Goal: Task Accomplishment & Management: Complete application form

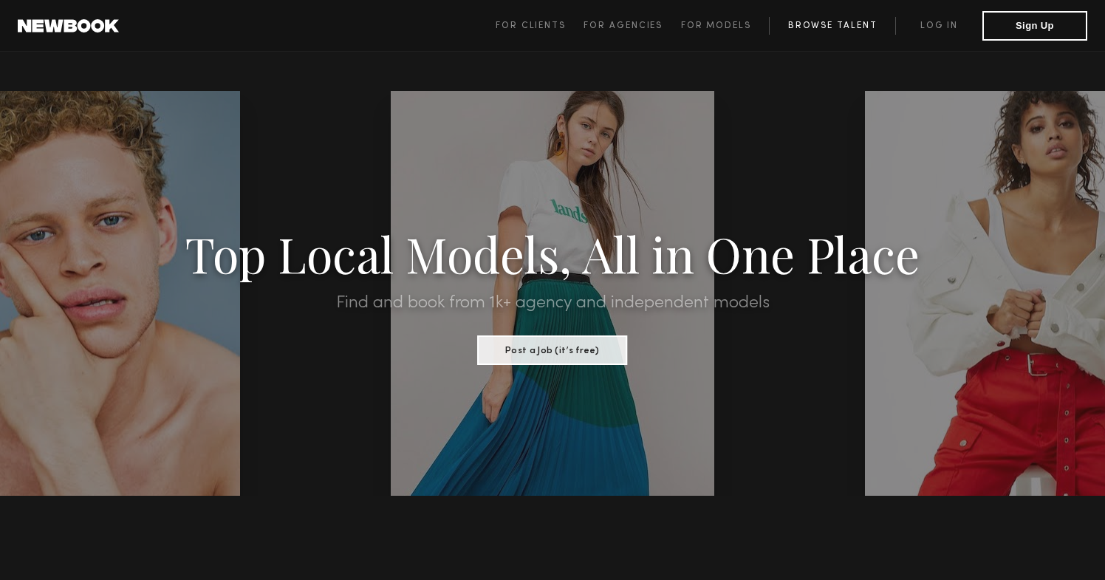
click at [820, 32] on link "Browse Talent" at bounding box center [832, 26] width 126 height 18
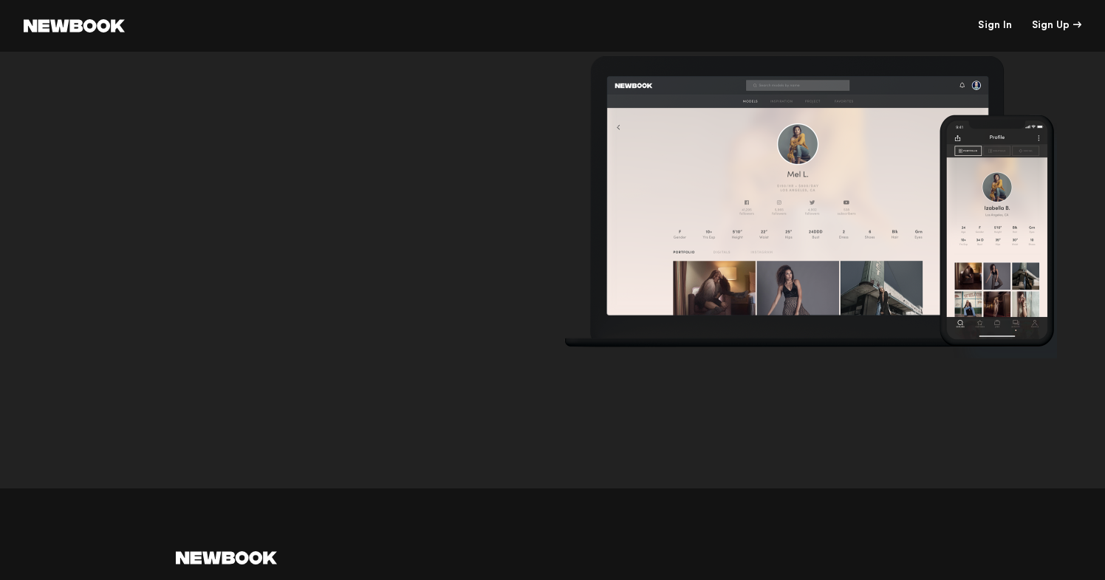
scroll to position [4877, 0]
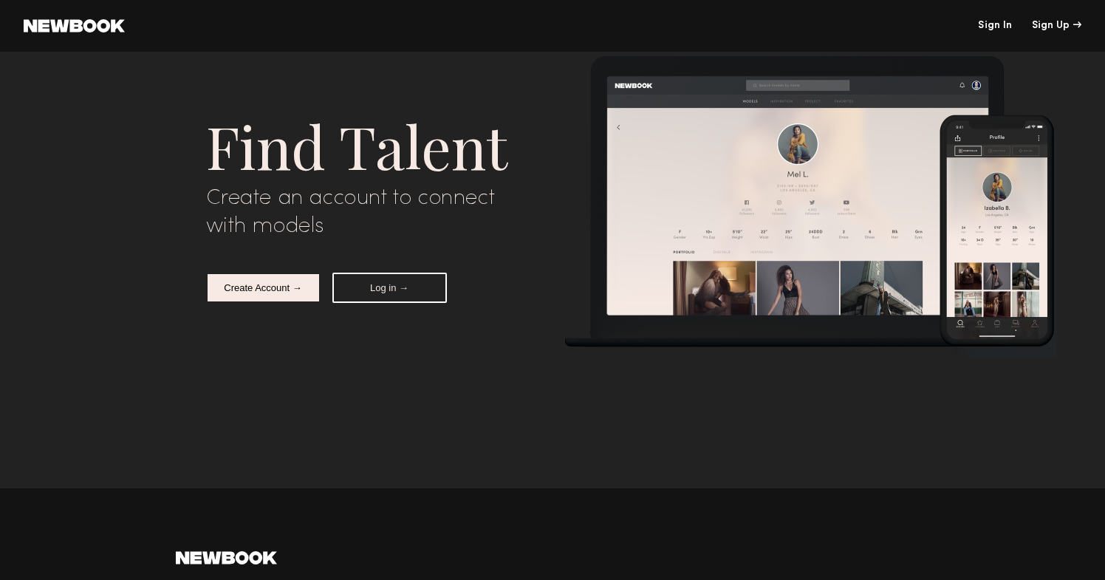
click at [281, 279] on button "Create Account →" at bounding box center [263, 287] width 114 height 30
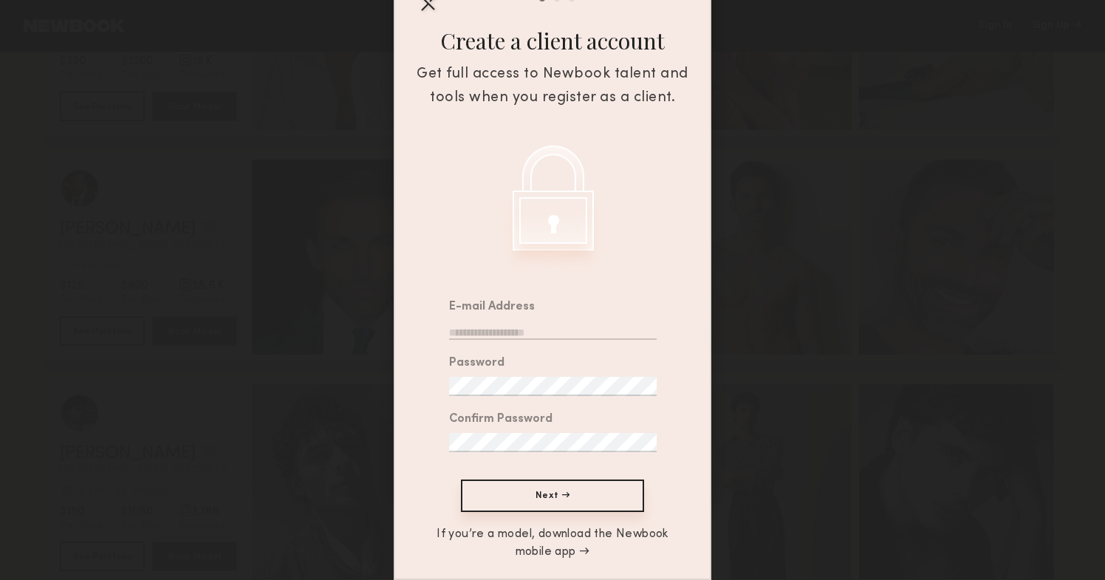
scroll to position [4947, 0]
click at [483, 334] on input "email" at bounding box center [552, 329] width 207 height 19
type input "**********"
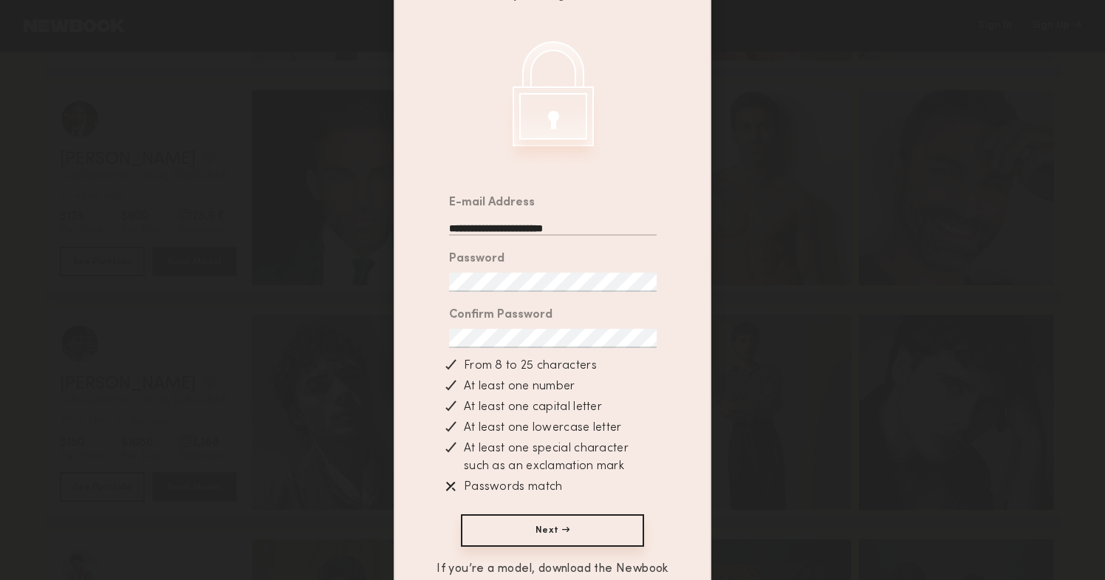
scroll to position [226, 0]
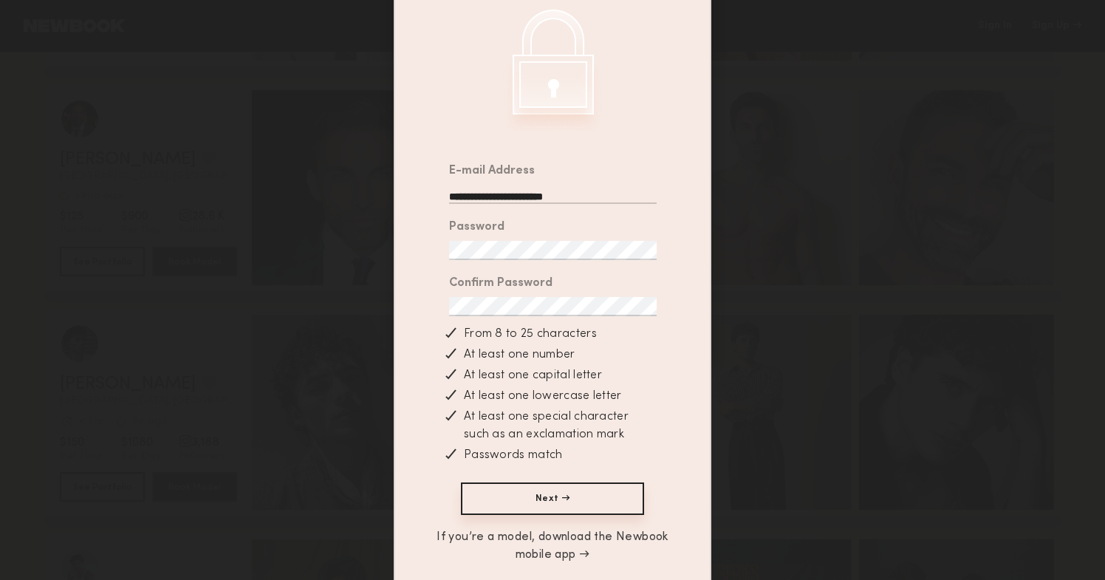
click at [585, 509] on button "Next →" at bounding box center [552, 498] width 183 height 32
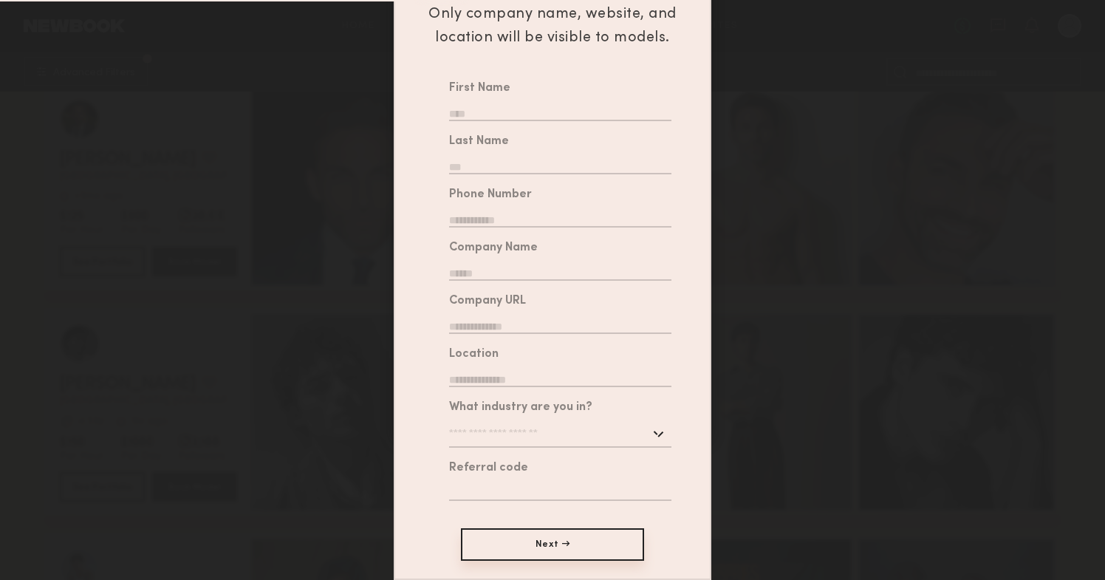
scroll to position [2445, 0]
click at [580, 110] on input "text" at bounding box center [560, 111] width 222 height 19
type input "*****"
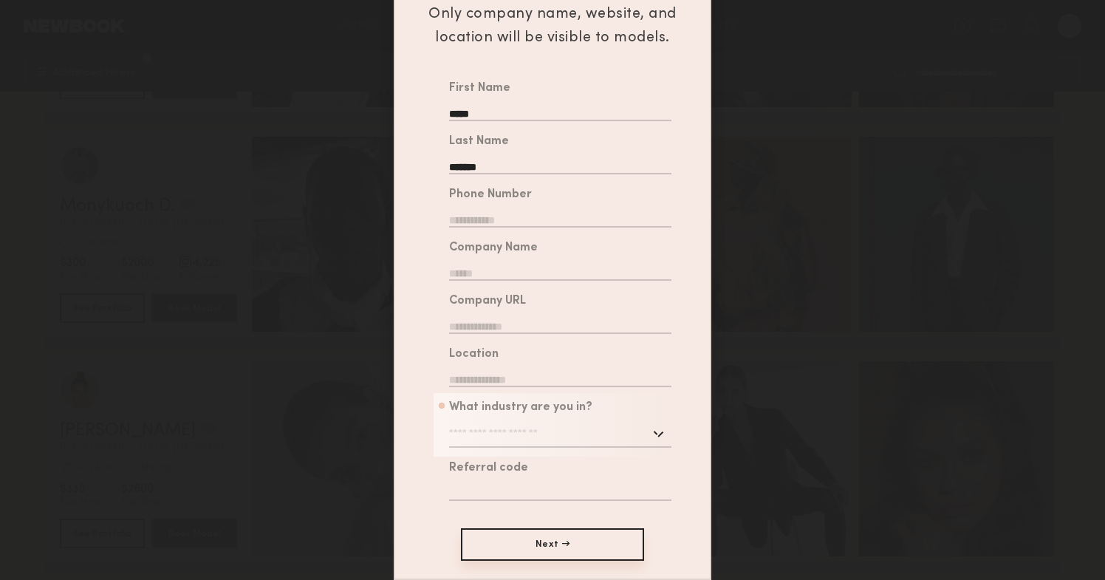
type input "*******"
type input "**********"
click at [516, 273] on input "text" at bounding box center [560, 270] width 222 height 19
type input "**********"
click at [483, 320] on input "text" at bounding box center [560, 324] width 222 height 19
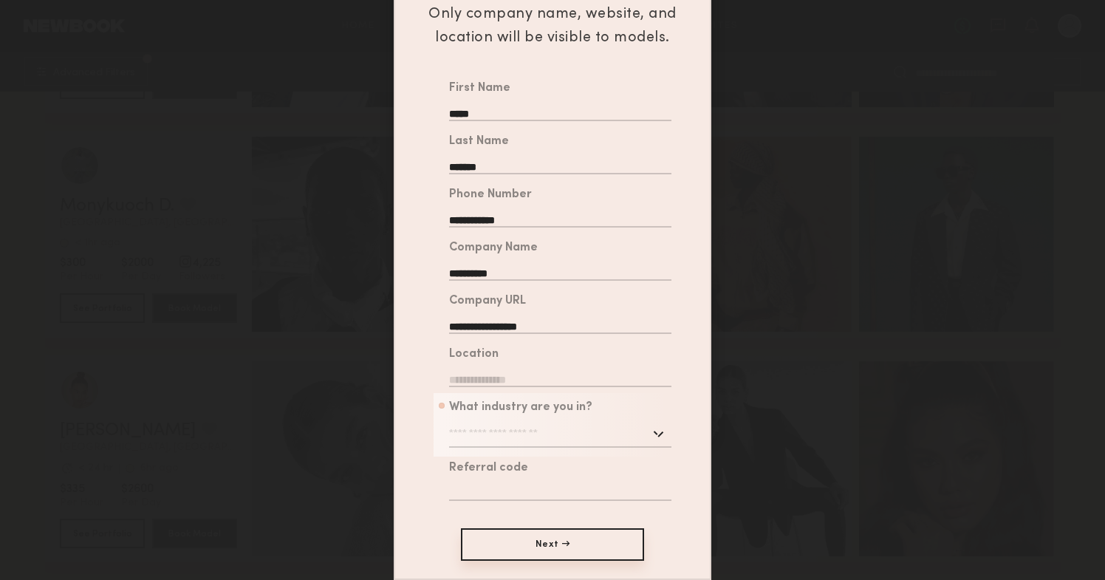
type input "**********"
click at [497, 374] on input "text" at bounding box center [560, 377] width 222 height 19
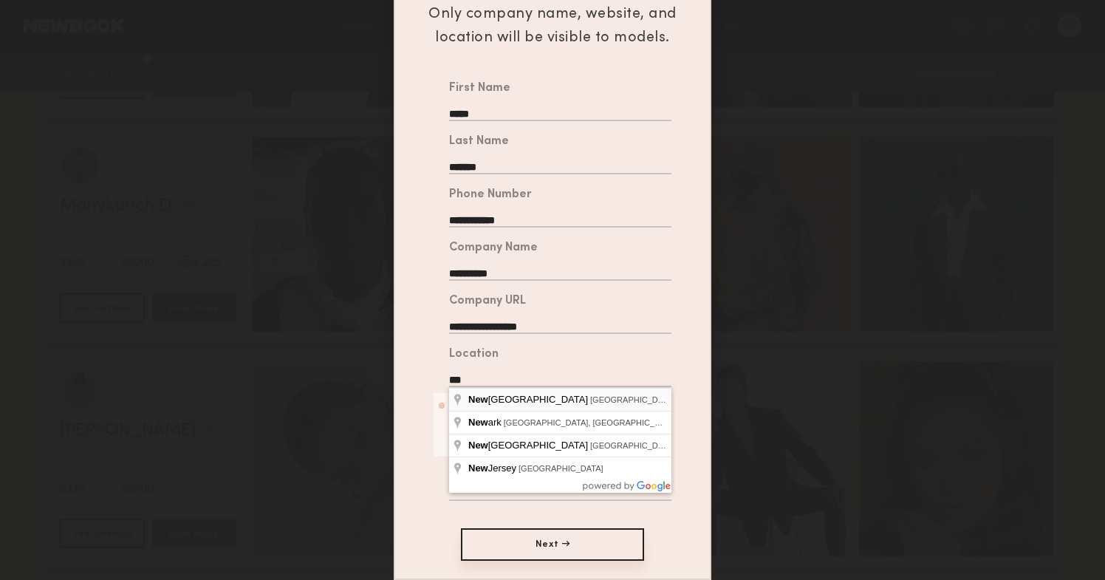
type input "**********"
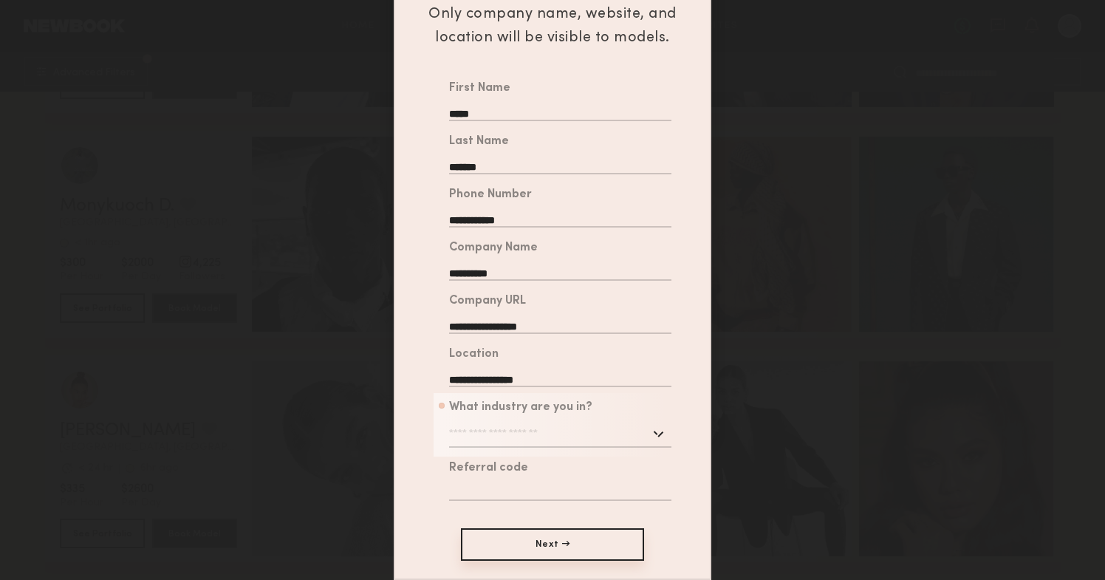
click at [547, 440] on input "text" at bounding box center [560, 434] width 222 height 27
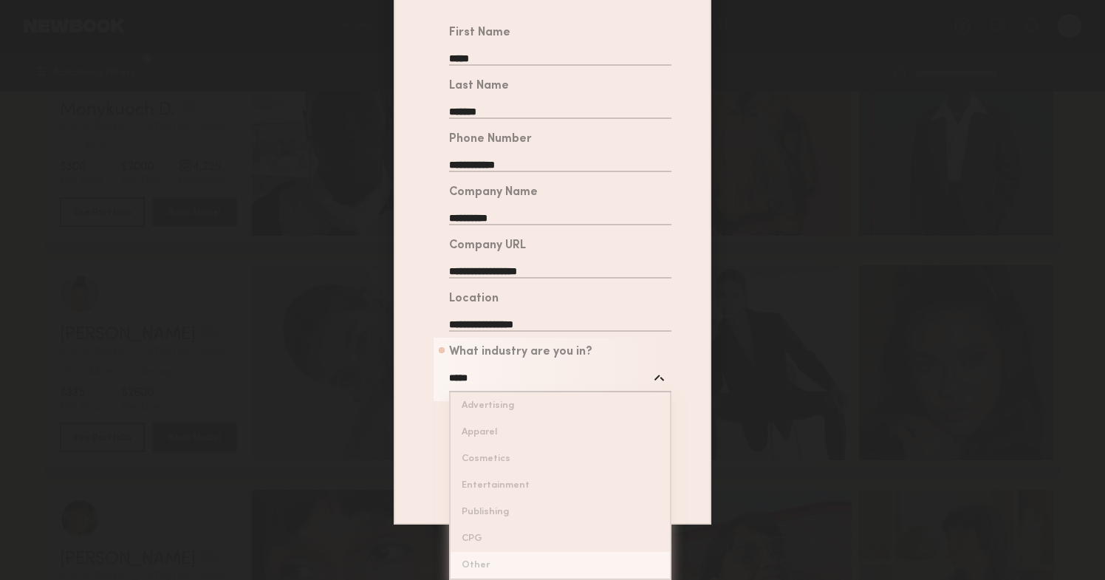
scroll to position [207, 0]
click at [509, 523] on common-auth-restriction-signup-layer "**********" at bounding box center [552, 188] width 315 height 667
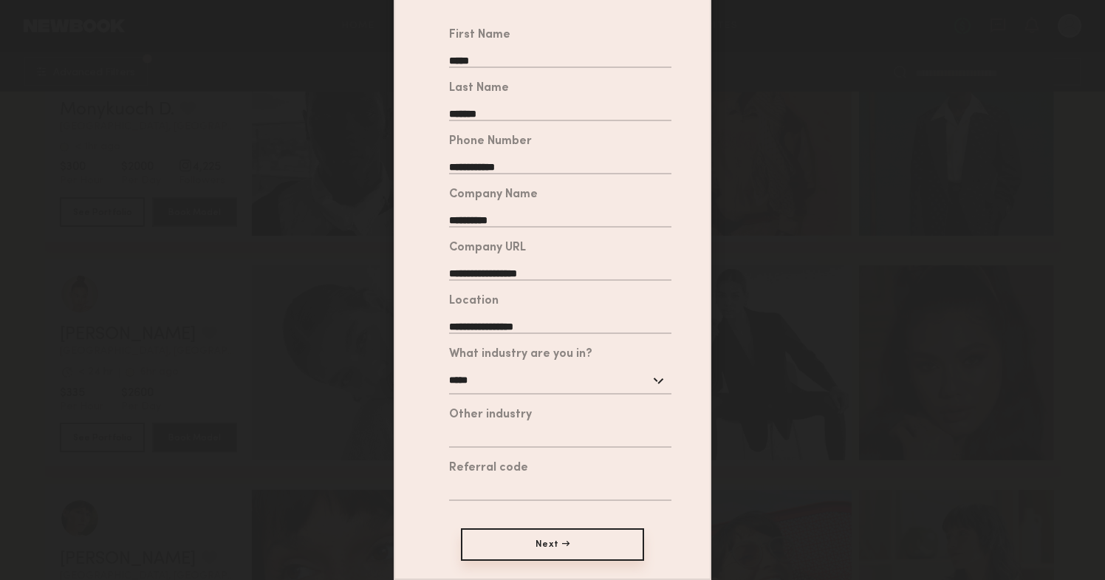
click at [514, 391] on input "*****" at bounding box center [560, 381] width 222 height 27
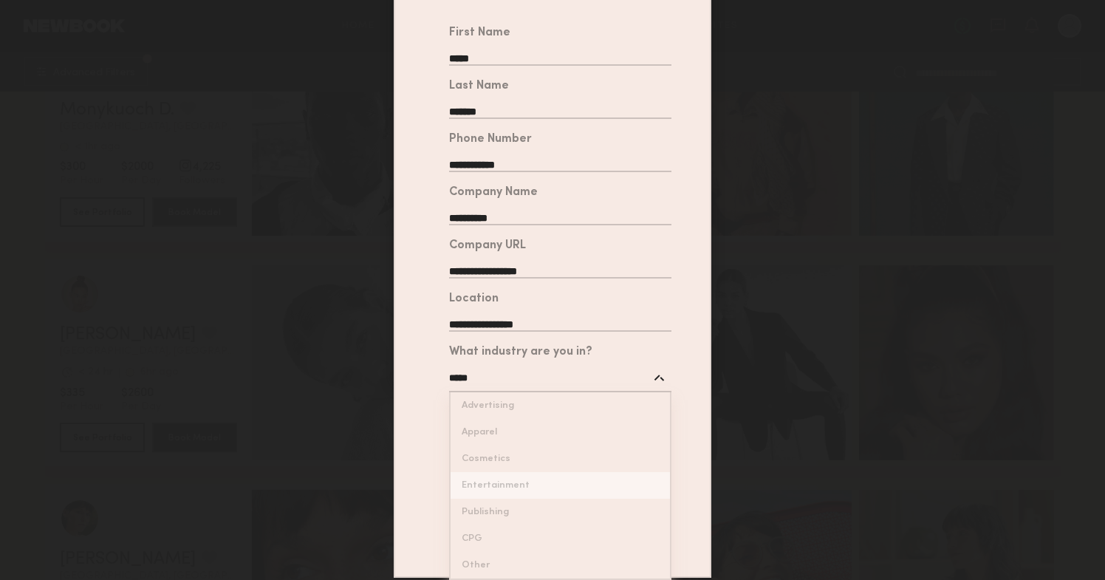
type input "**********"
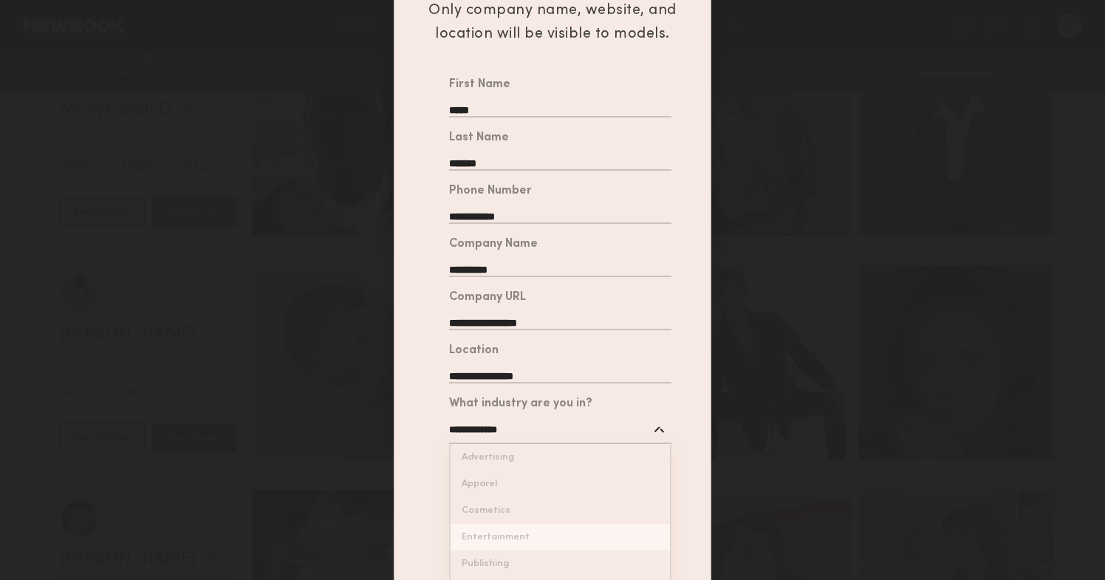
click at [492, 490] on div "**********" at bounding box center [552, 340] width 315 height 540
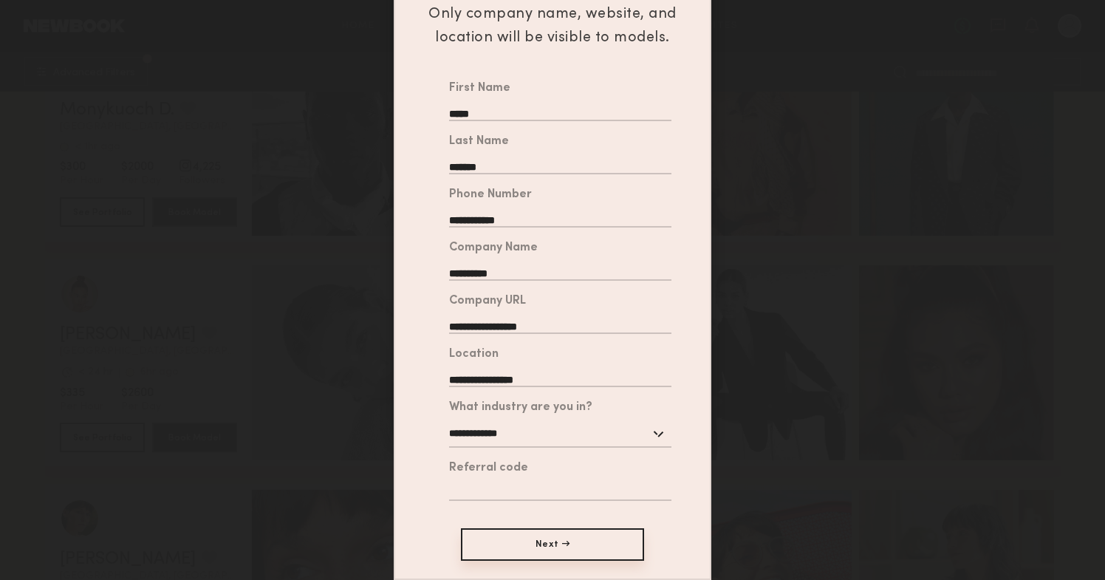
click at [553, 546] on button "Next →" at bounding box center [552, 544] width 183 height 32
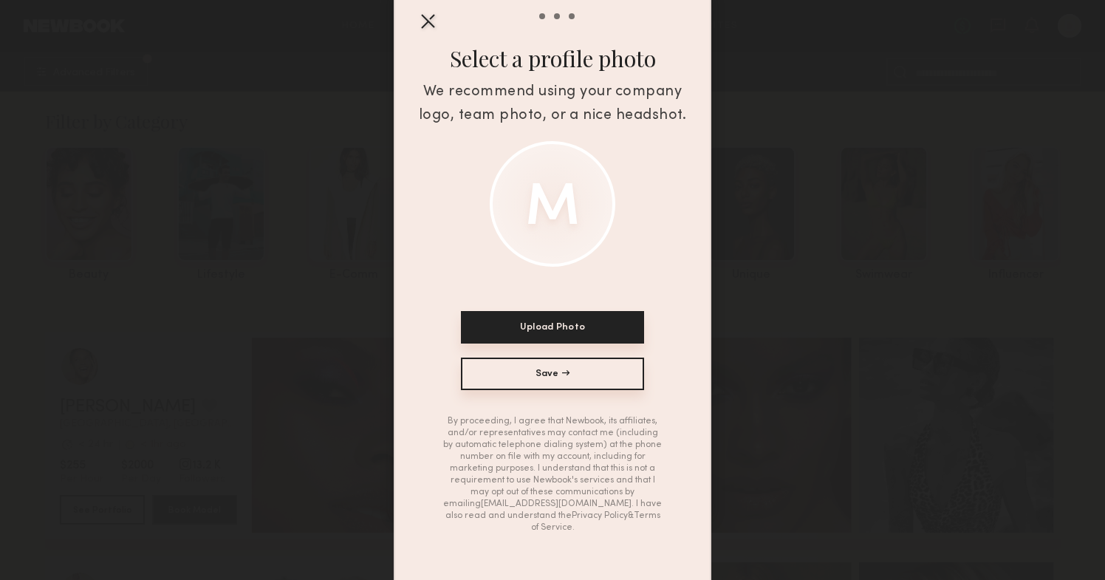
click at [560, 324] on button "Upload Photo" at bounding box center [552, 327] width 183 height 32
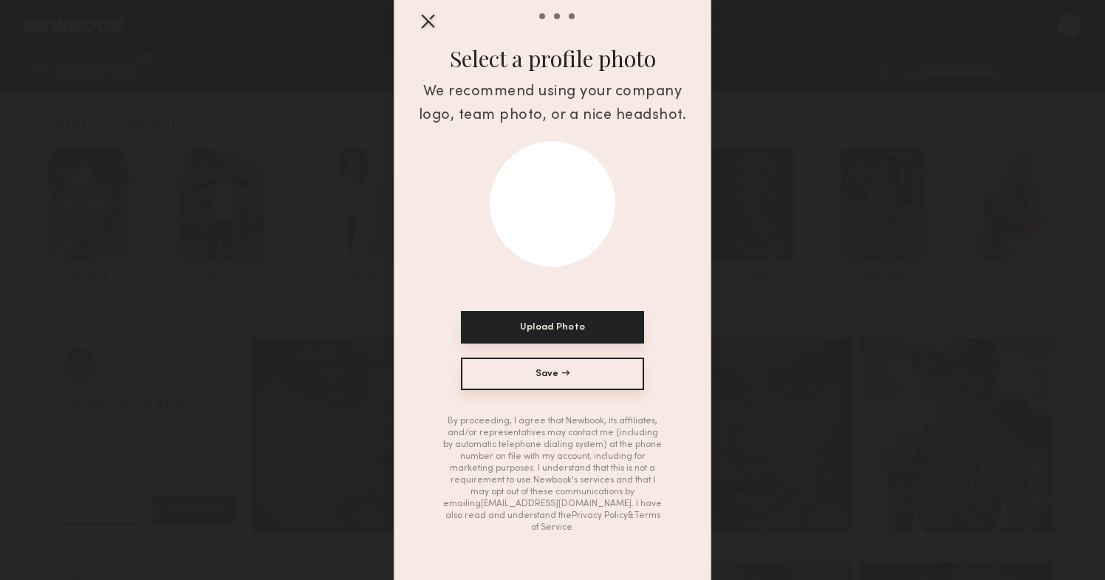
click at [571, 371] on button "Save →" at bounding box center [552, 373] width 183 height 32
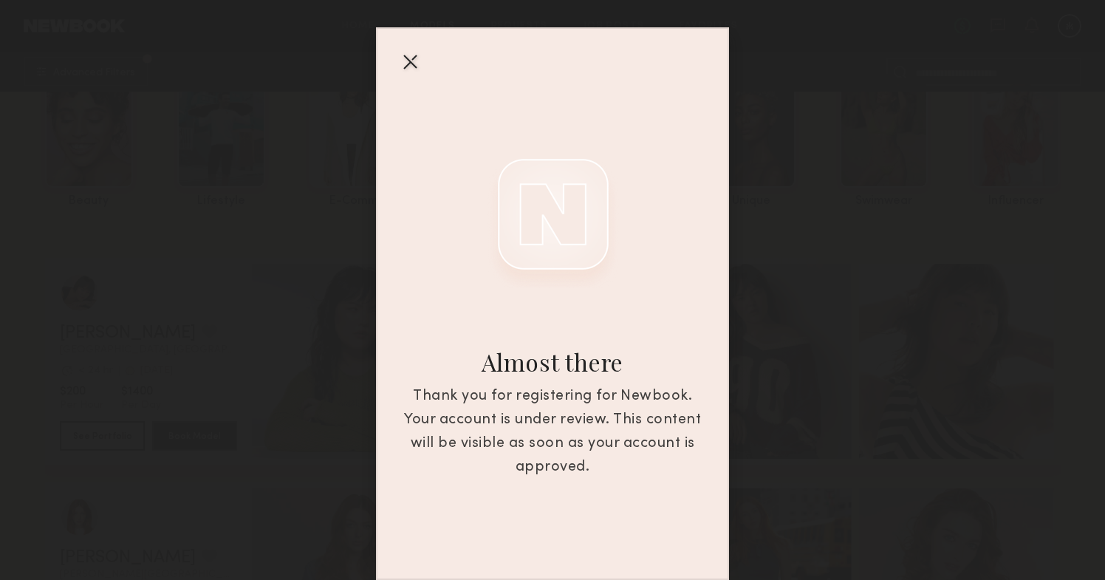
scroll to position [109, 0]
click at [408, 64] on div at bounding box center [410, 61] width 24 height 24
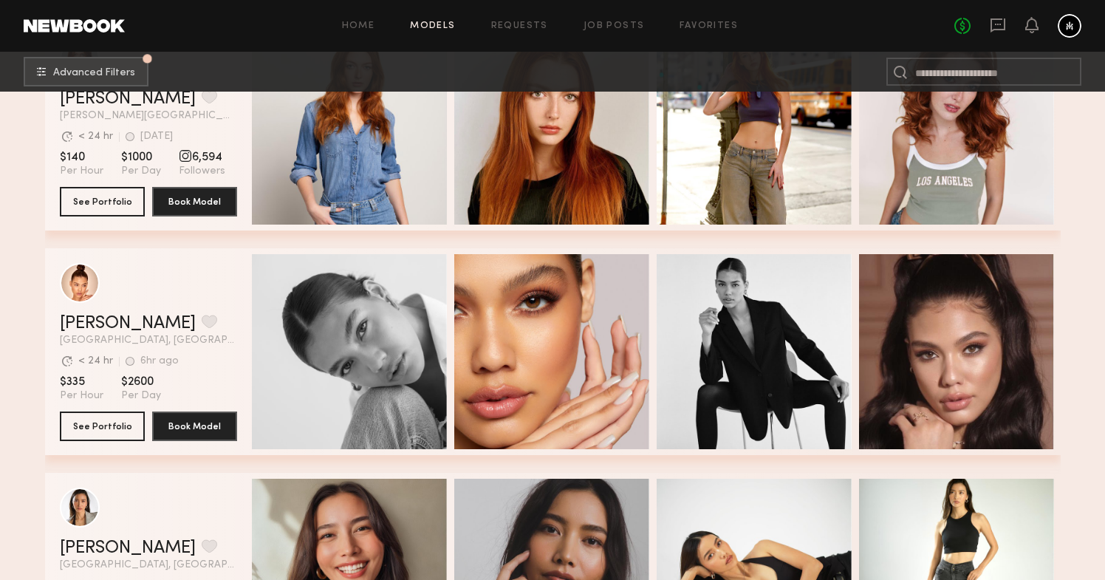
scroll to position [531, 0]
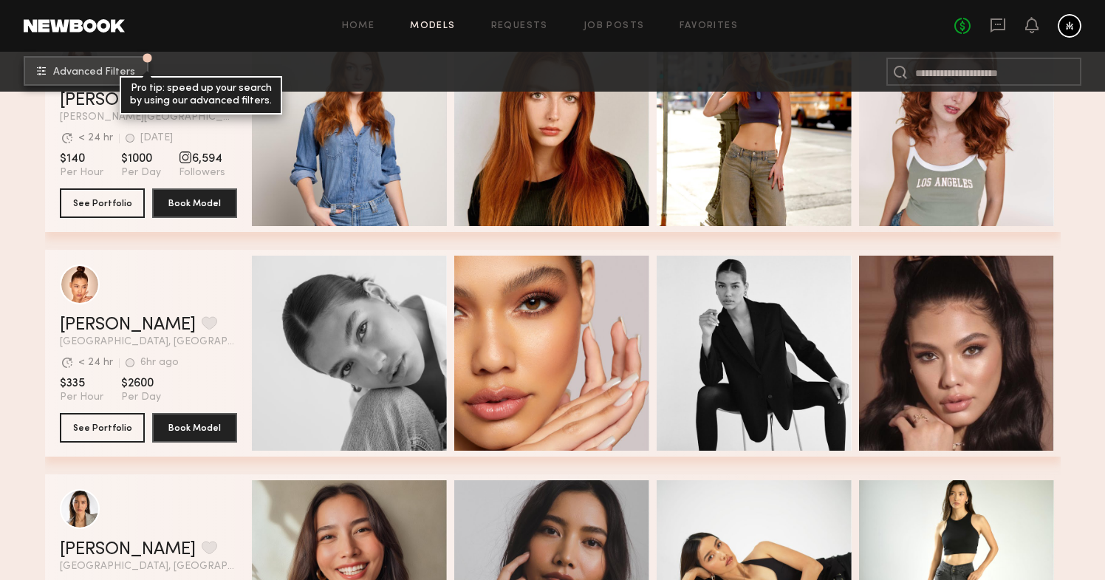
click at [83, 69] on span "Advanced Filters" at bounding box center [94, 72] width 82 height 10
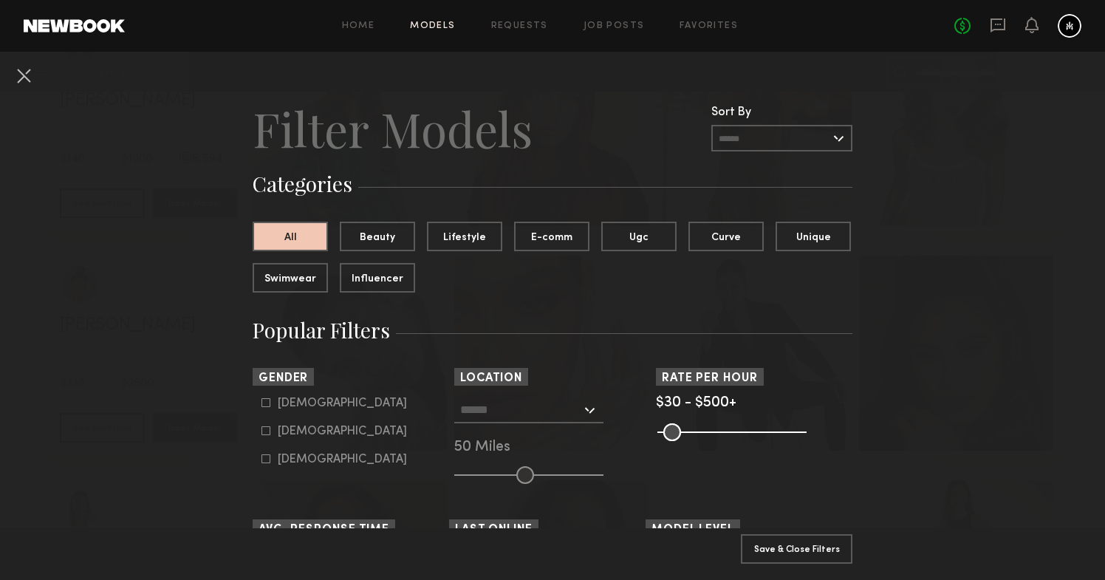
click at [264, 433] on icon at bounding box center [265, 430] width 9 height 9
type input "**"
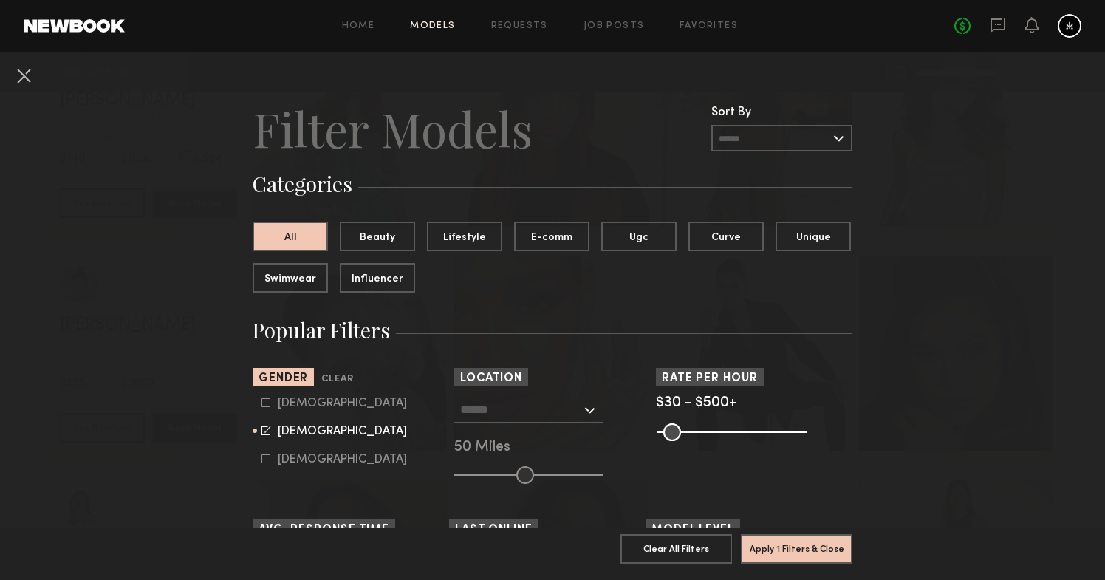
click at [591, 407] on div at bounding box center [528, 409] width 149 height 27
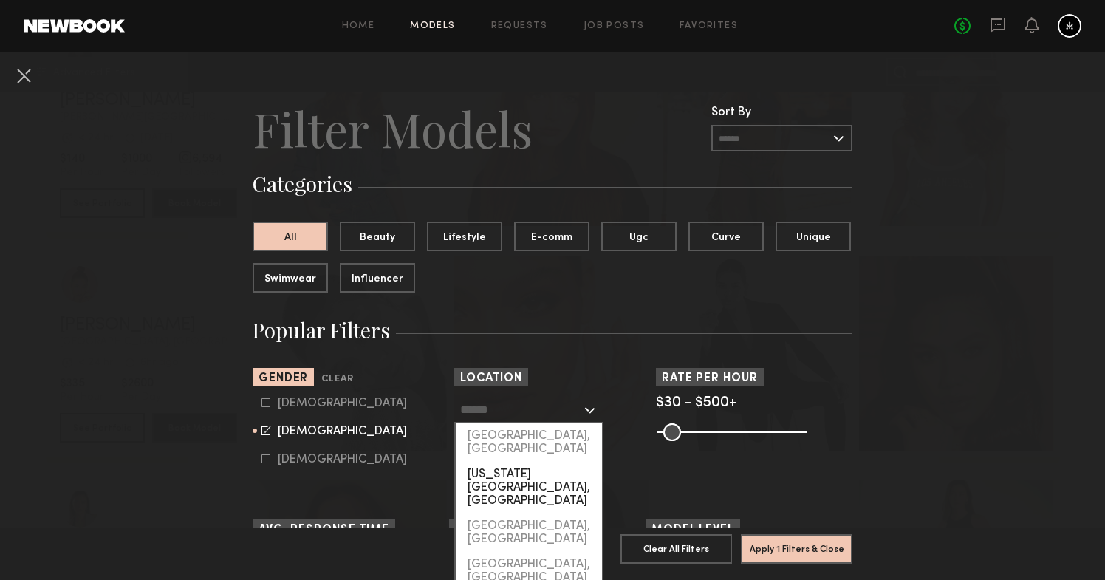
click at [547, 461] on div "[US_STATE][GEOGRAPHIC_DATA], [GEOGRAPHIC_DATA]" at bounding box center [529, 487] width 146 height 52
type input "**********"
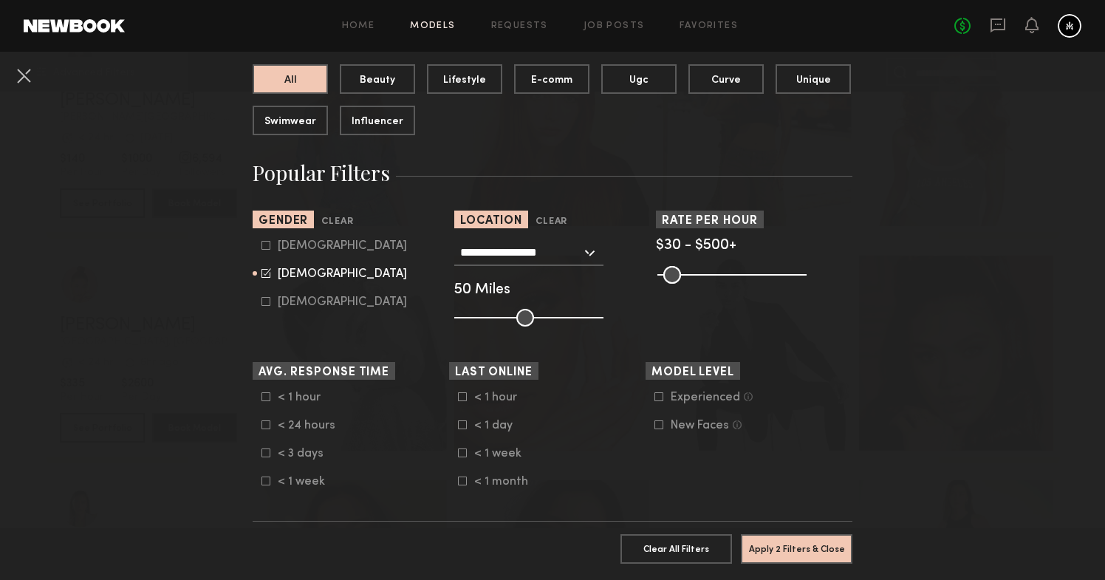
scroll to position [167, 0]
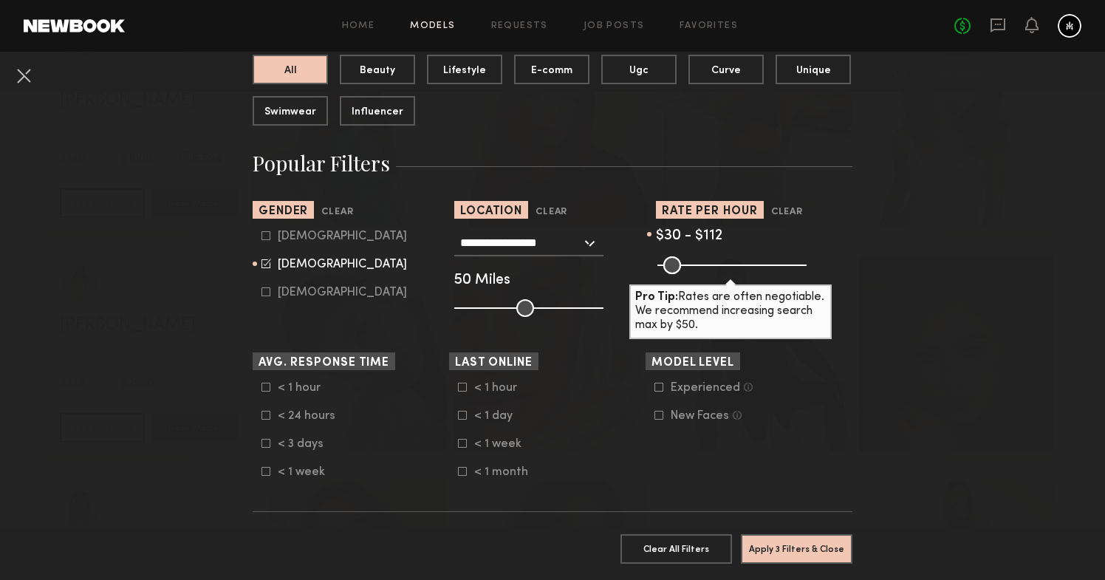
drag, startPoint x: 793, startPoint y: 268, endPoint x: 690, endPoint y: 266, distance: 102.7
click at [690, 265] on input "range" at bounding box center [731, 265] width 149 height 18
type input "***"
click at [693, 269] on input "range" at bounding box center [731, 265] width 149 height 18
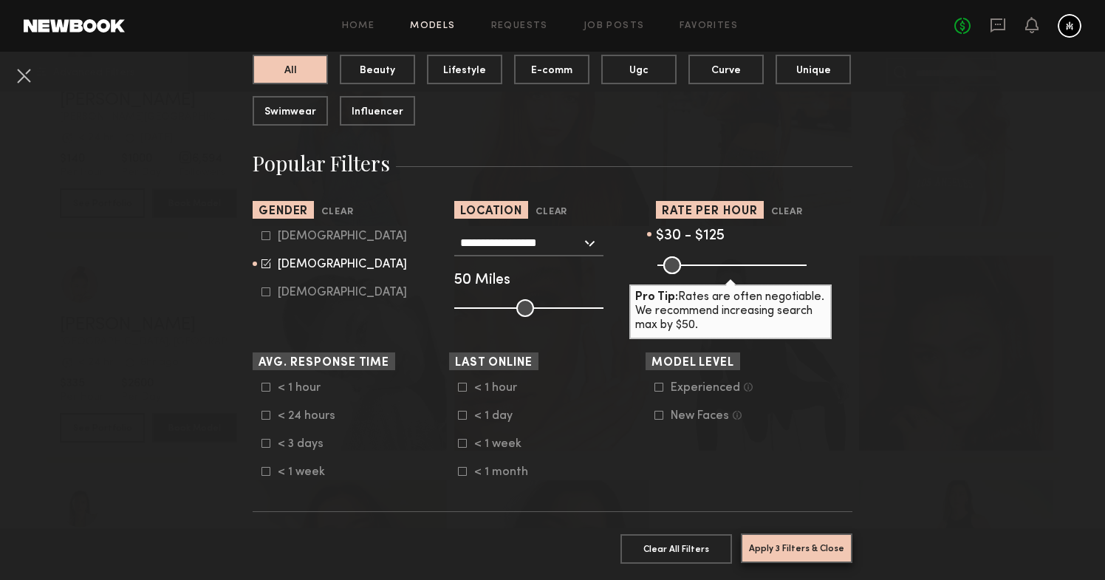
click at [777, 554] on button "Apply 3 Filters & Close" at bounding box center [796, 548] width 111 height 30
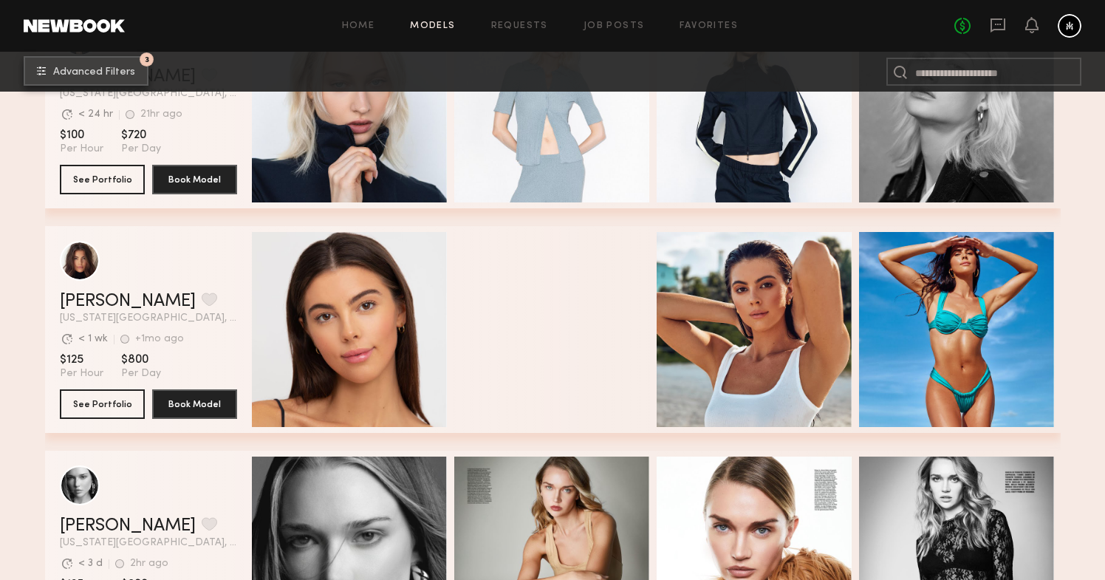
scroll to position [808, 0]
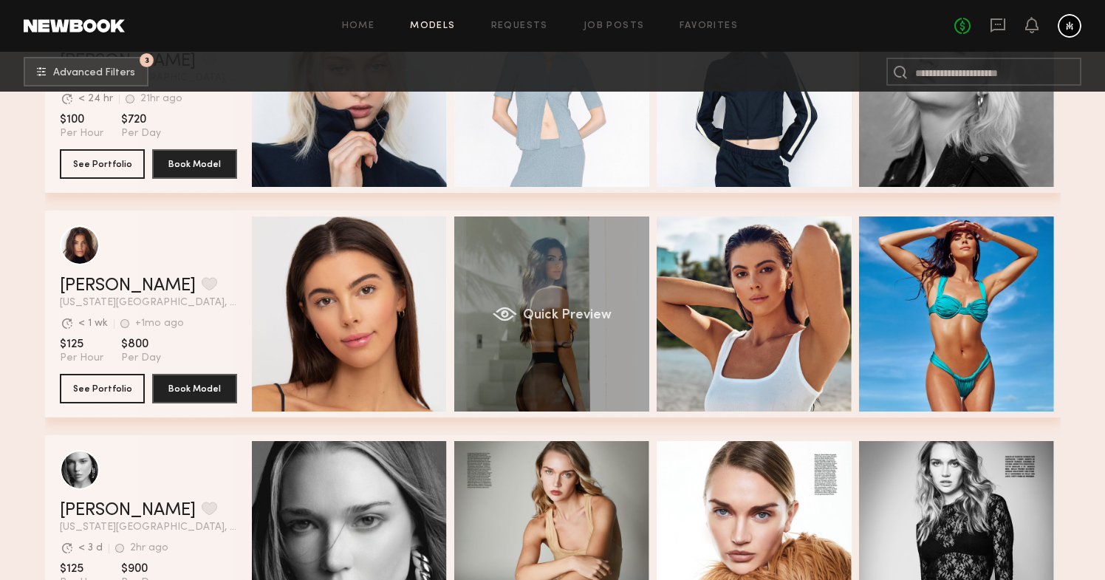
click at [551, 249] on div "Quick Preview" at bounding box center [551, 313] width 195 height 195
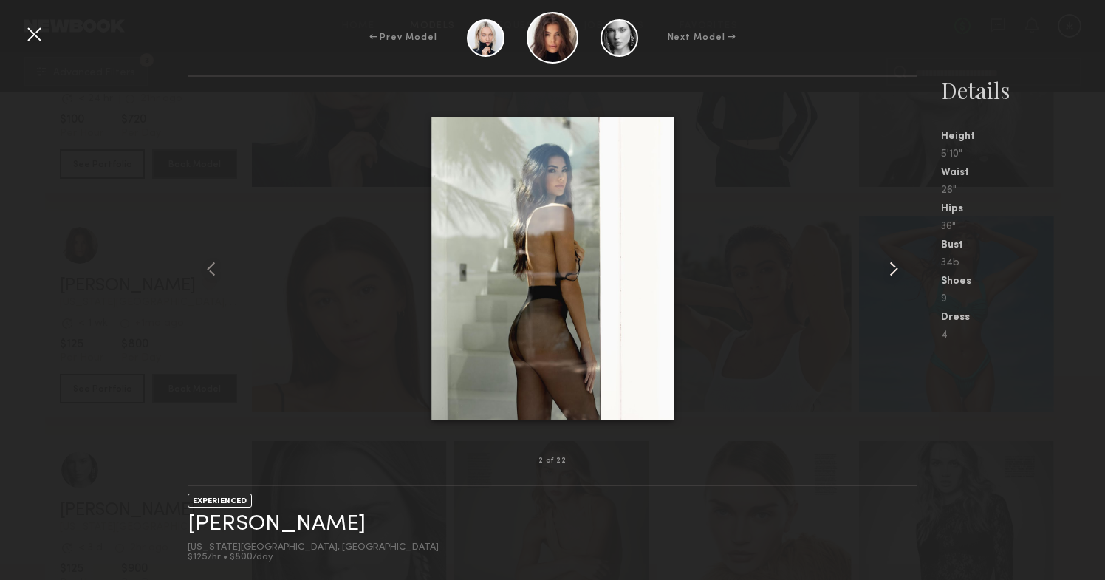
click at [896, 269] on common-icon at bounding box center [894, 269] width 24 height 24
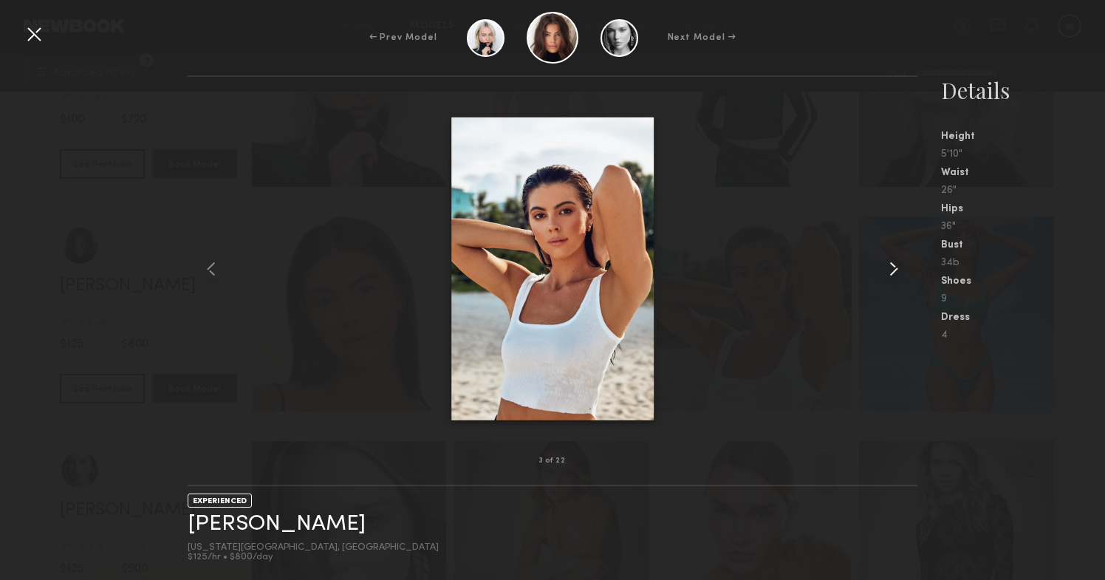
click at [896, 269] on common-icon at bounding box center [894, 269] width 24 height 24
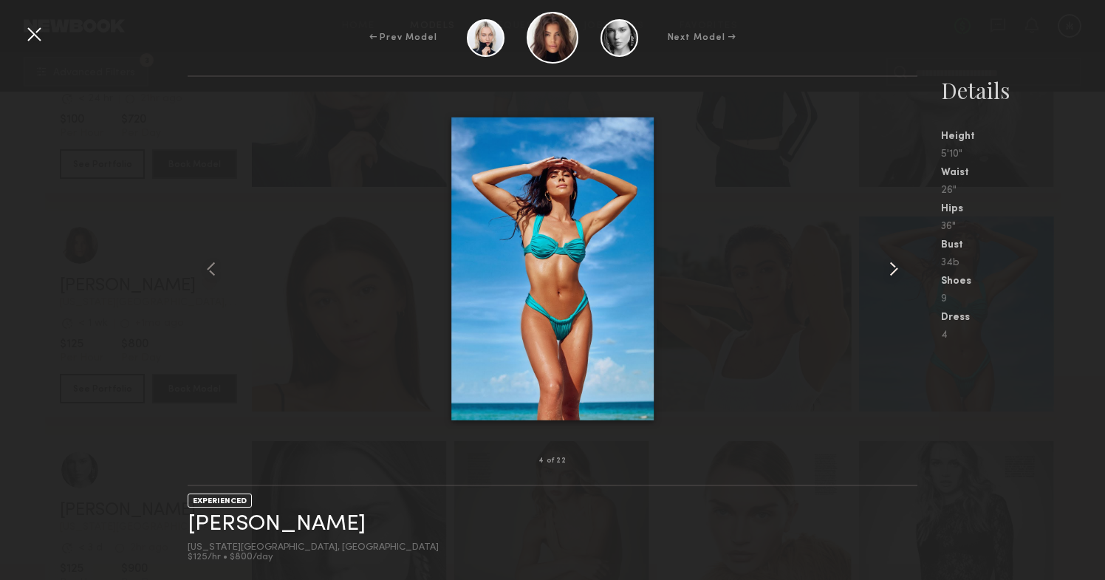
click at [896, 269] on common-icon at bounding box center [894, 269] width 24 height 24
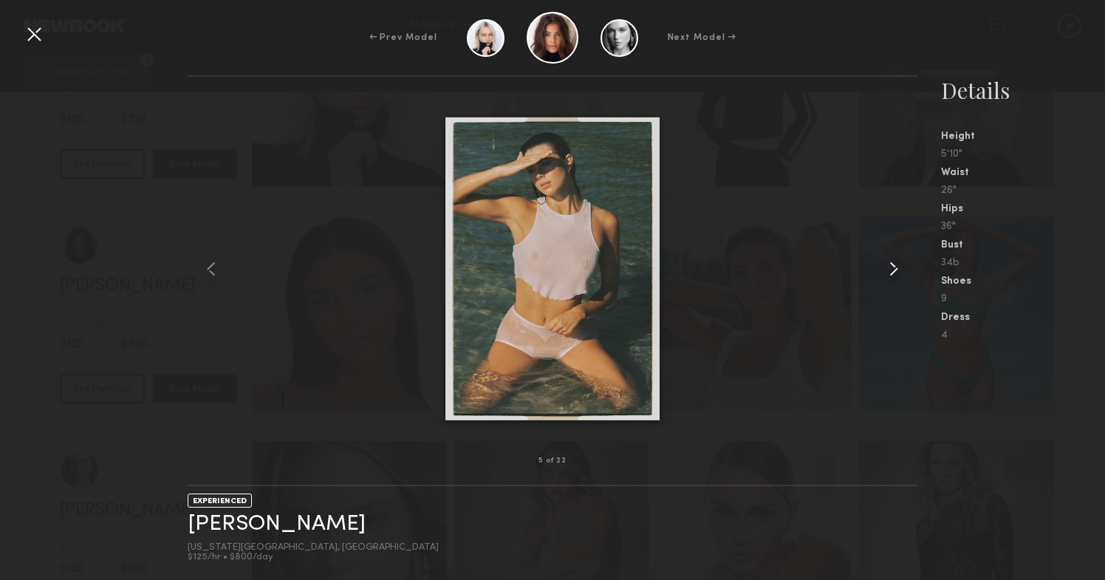
click at [896, 269] on common-icon at bounding box center [894, 269] width 24 height 24
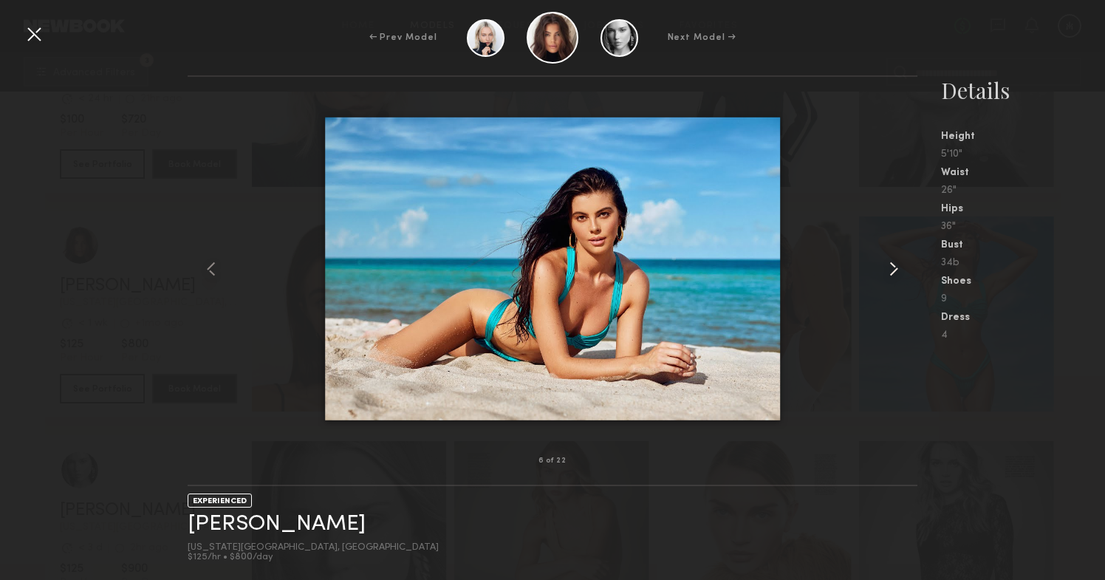
click at [896, 269] on common-icon at bounding box center [894, 269] width 24 height 24
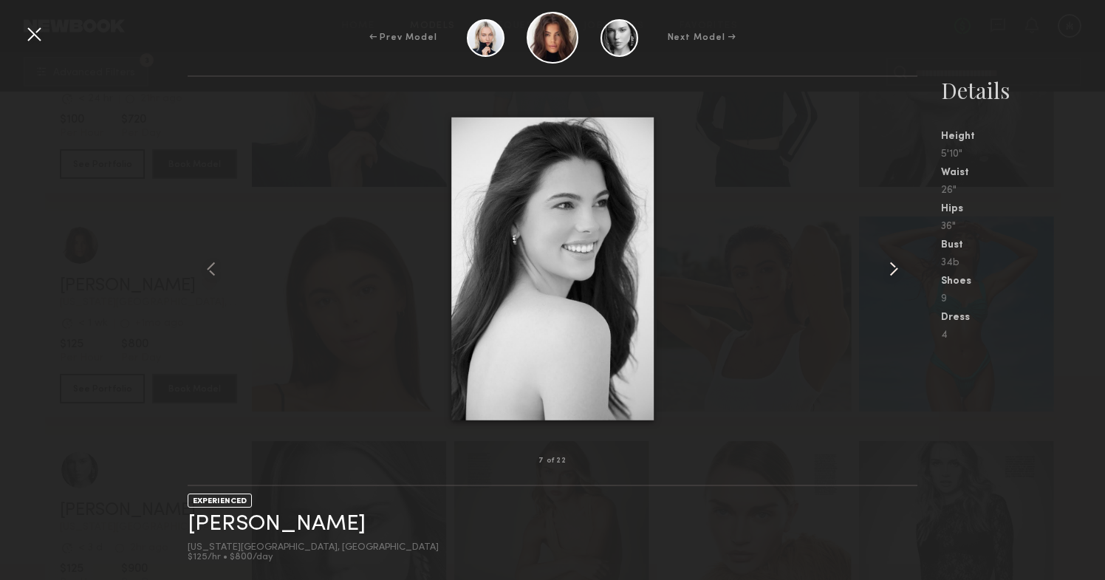
click at [896, 269] on common-icon at bounding box center [894, 269] width 24 height 24
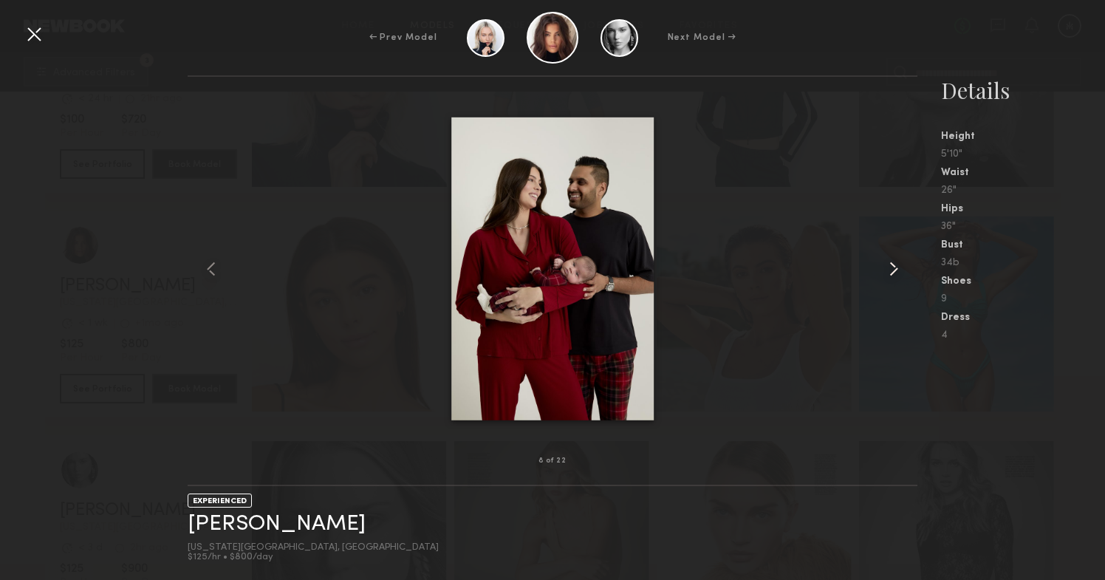
click at [896, 269] on common-icon at bounding box center [894, 269] width 24 height 24
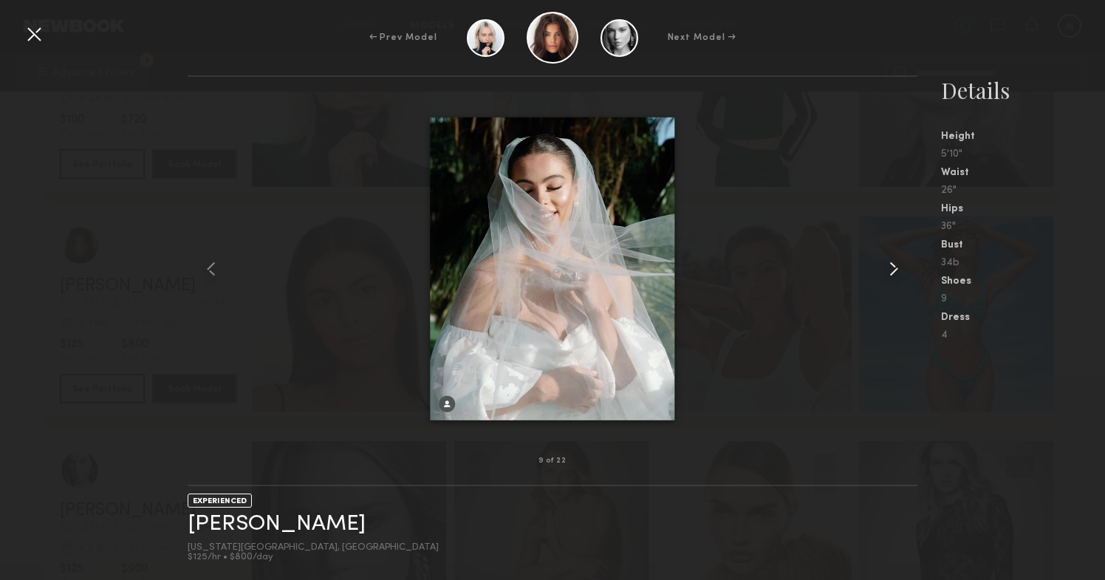
click at [896, 269] on common-icon at bounding box center [894, 269] width 24 height 24
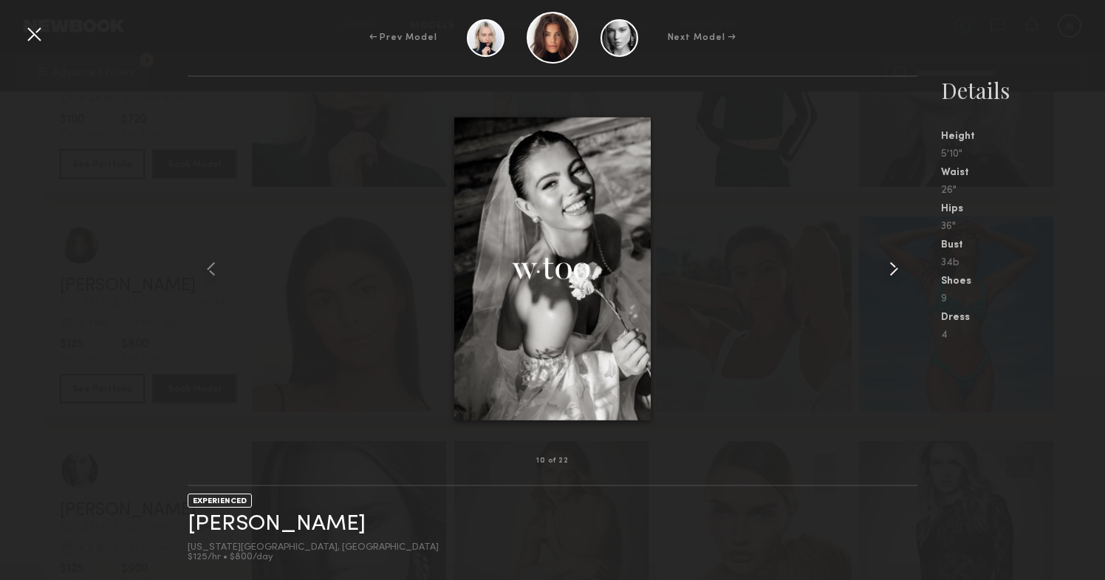
click at [896, 269] on common-icon at bounding box center [894, 269] width 24 height 24
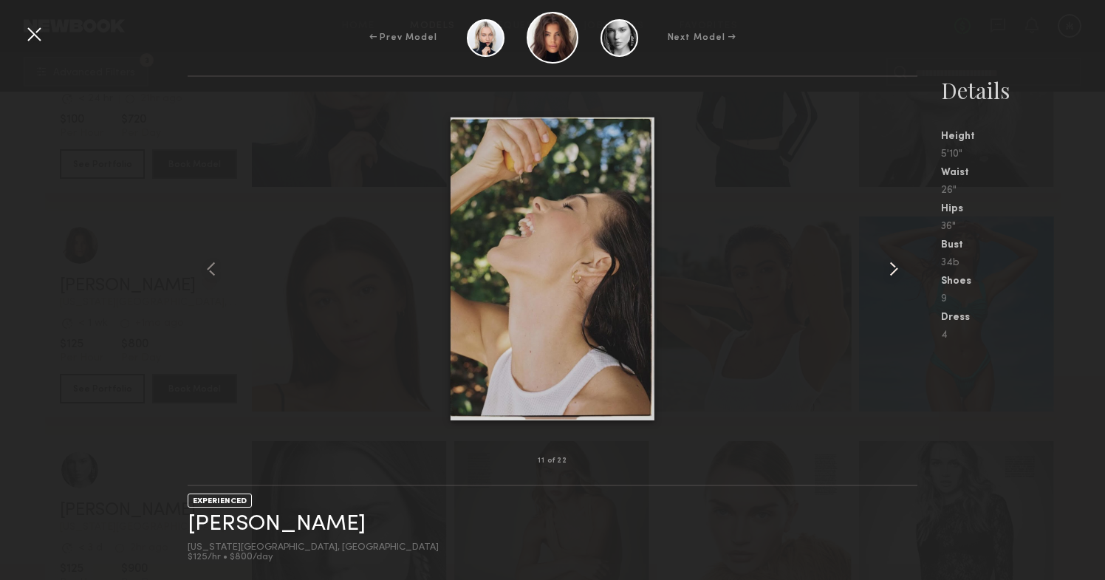
click at [896, 269] on common-icon at bounding box center [894, 269] width 24 height 24
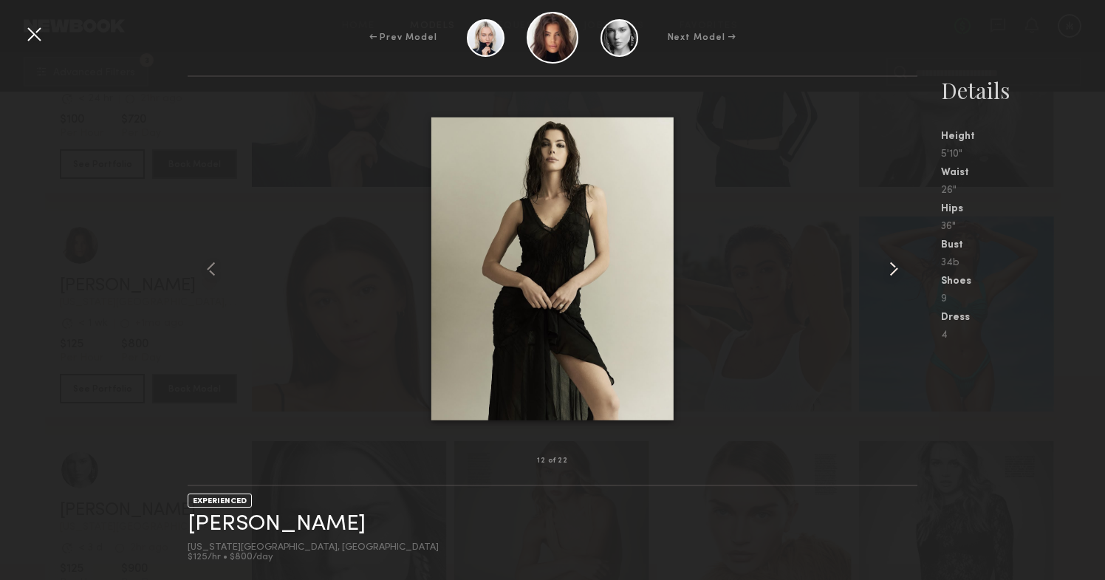
click at [896, 269] on common-icon at bounding box center [894, 269] width 24 height 24
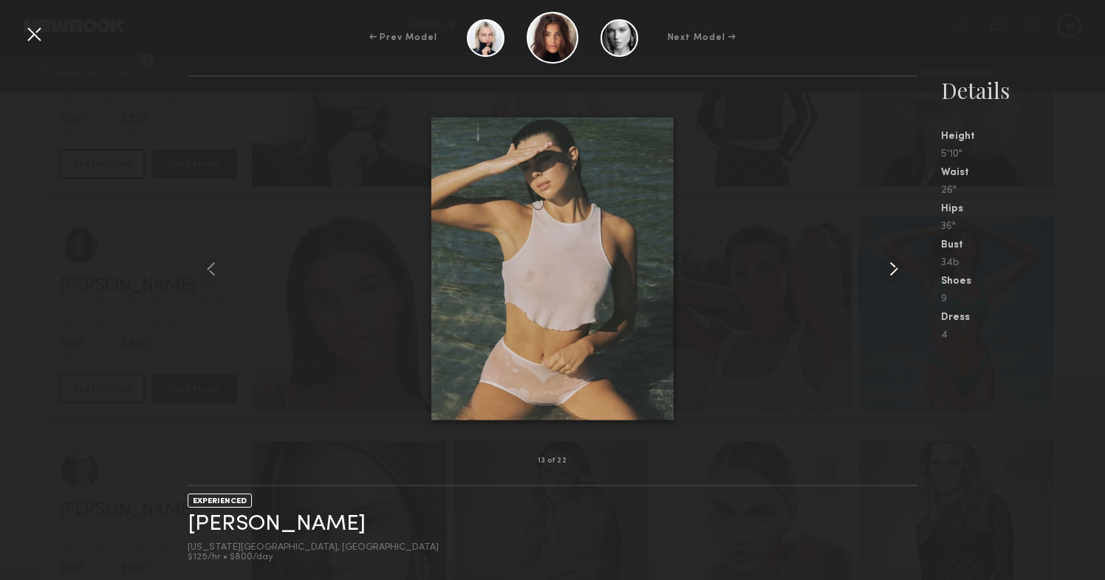
click at [896, 269] on common-icon at bounding box center [894, 269] width 24 height 24
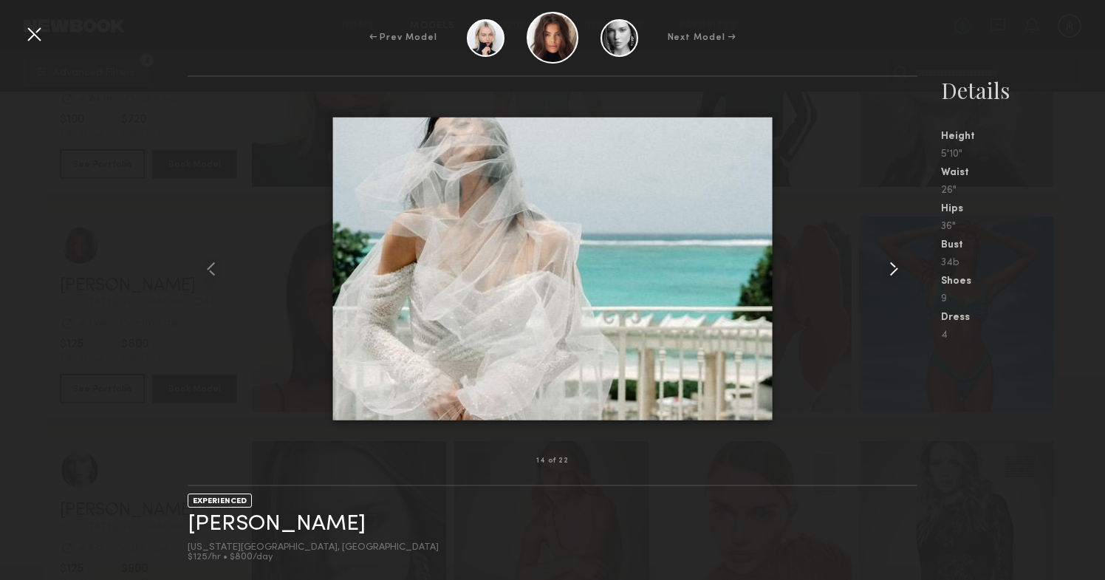
click at [896, 269] on common-icon at bounding box center [894, 269] width 24 height 24
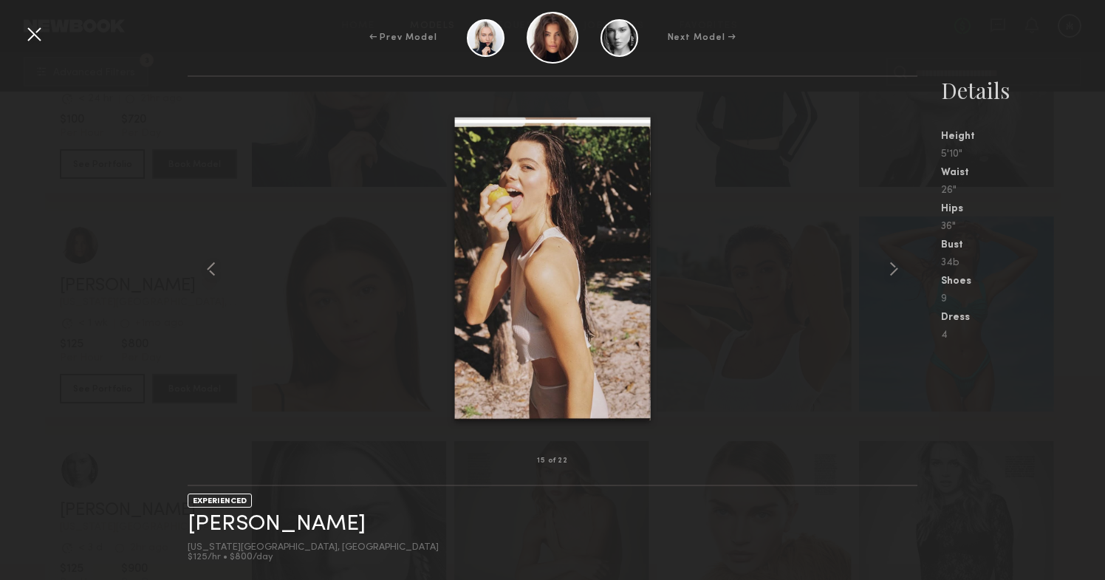
click at [41, 24] on div at bounding box center [34, 34] width 24 height 24
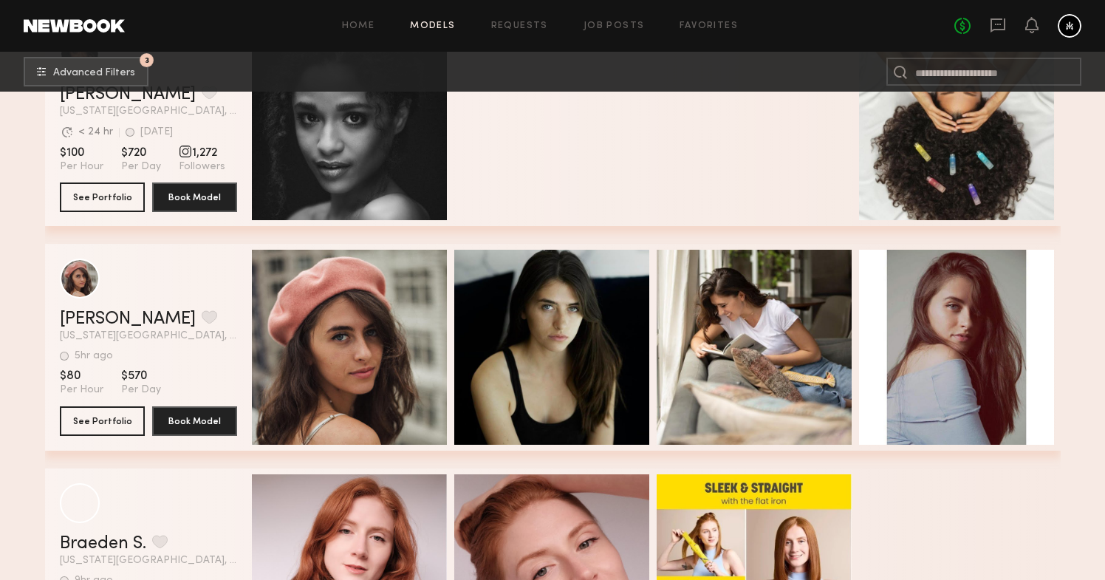
scroll to position [6841, 0]
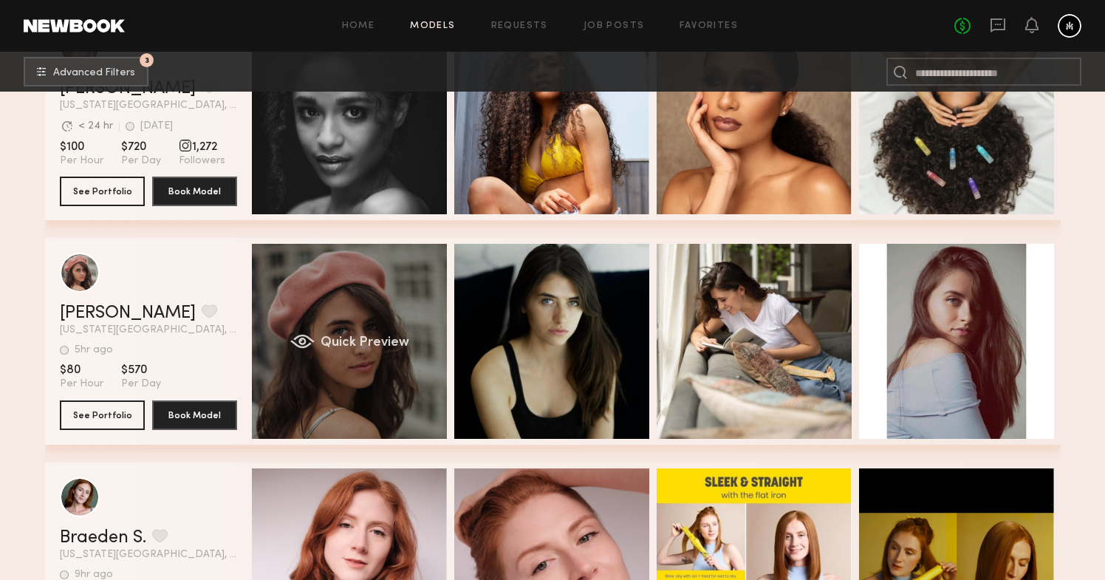
click at [374, 341] on span "Quick Preview" at bounding box center [364, 342] width 89 height 13
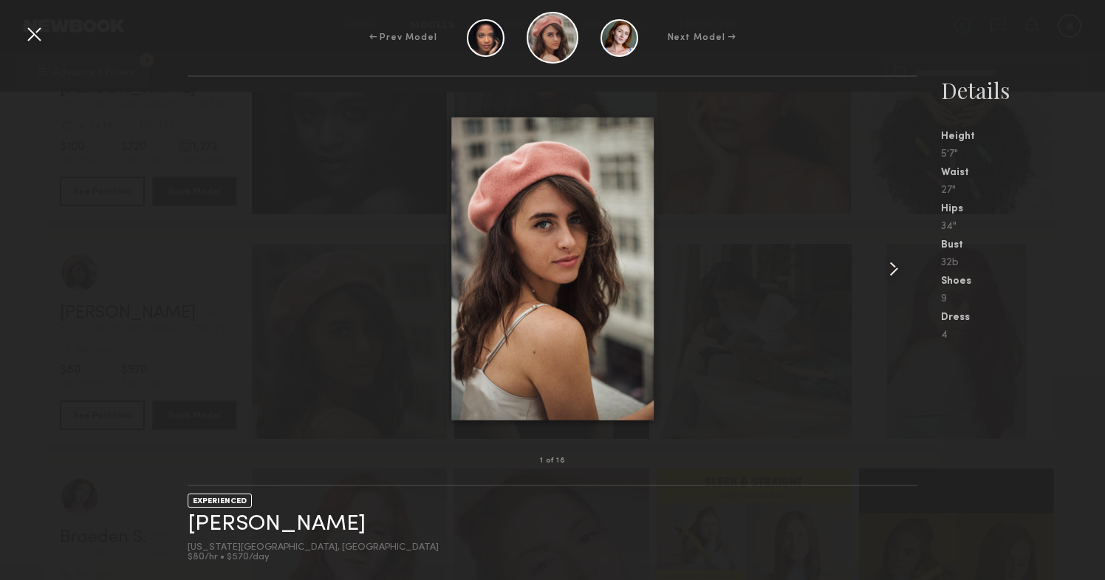
click at [888, 270] on common-icon at bounding box center [894, 269] width 24 height 24
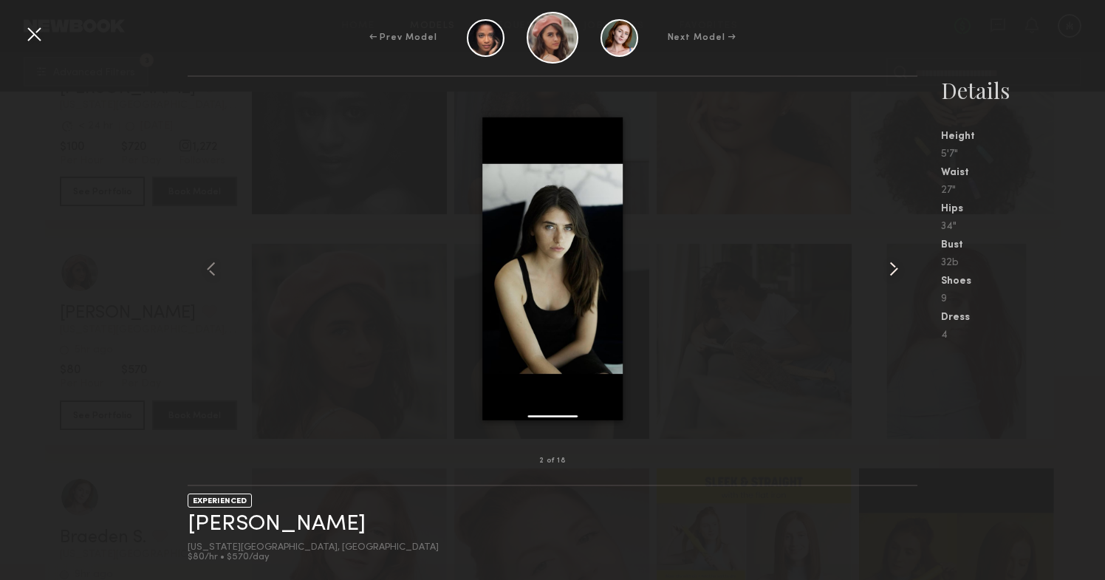
click at [888, 270] on common-icon at bounding box center [894, 269] width 24 height 24
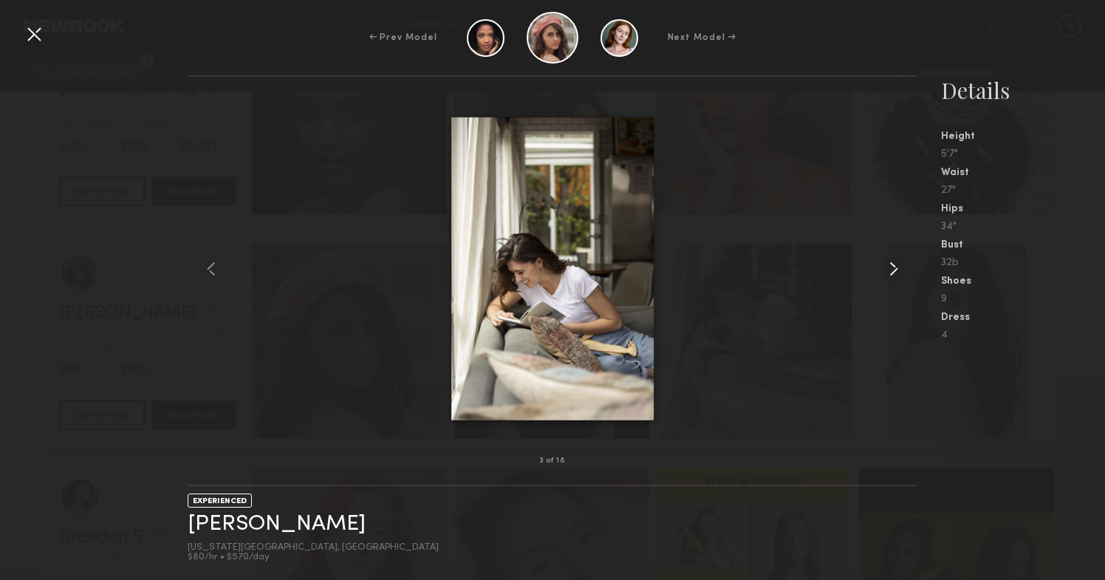
click at [888, 270] on common-icon at bounding box center [894, 269] width 24 height 24
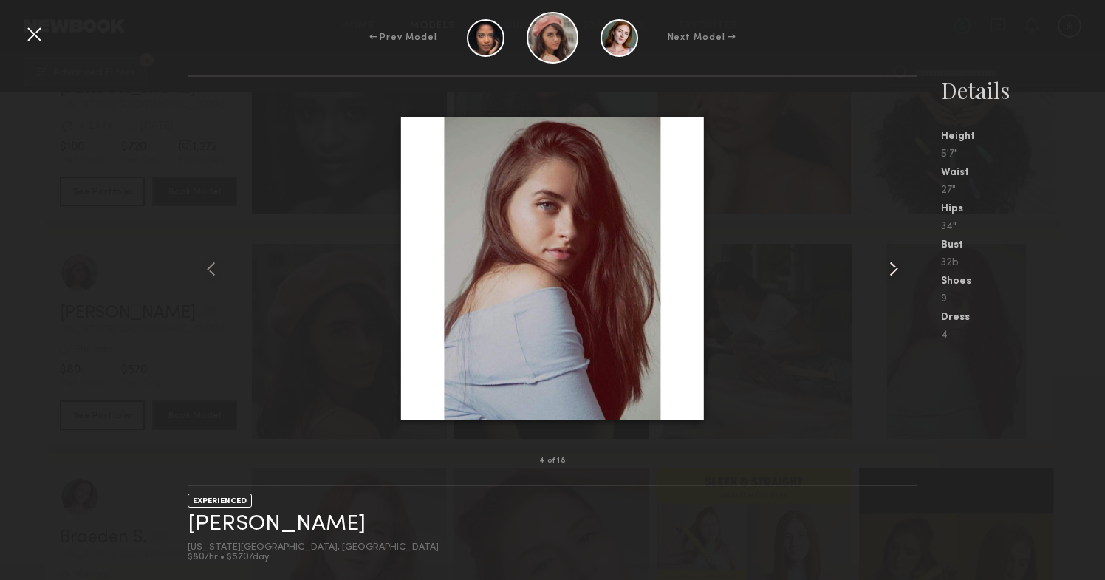
click at [888, 270] on common-icon at bounding box center [894, 269] width 24 height 24
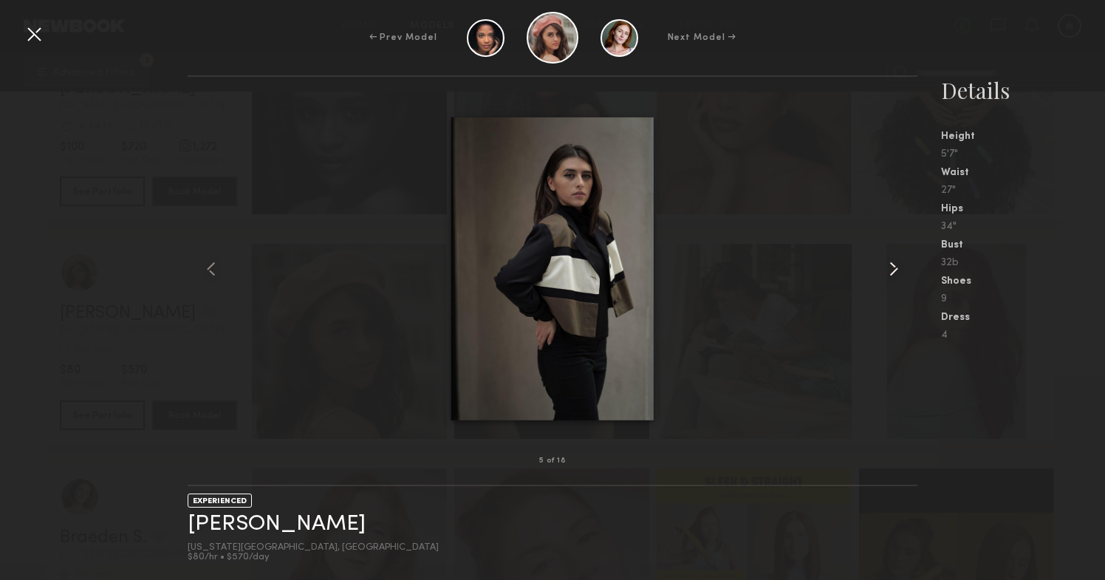
click at [888, 270] on common-icon at bounding box center [894, 269] width 24 height 24
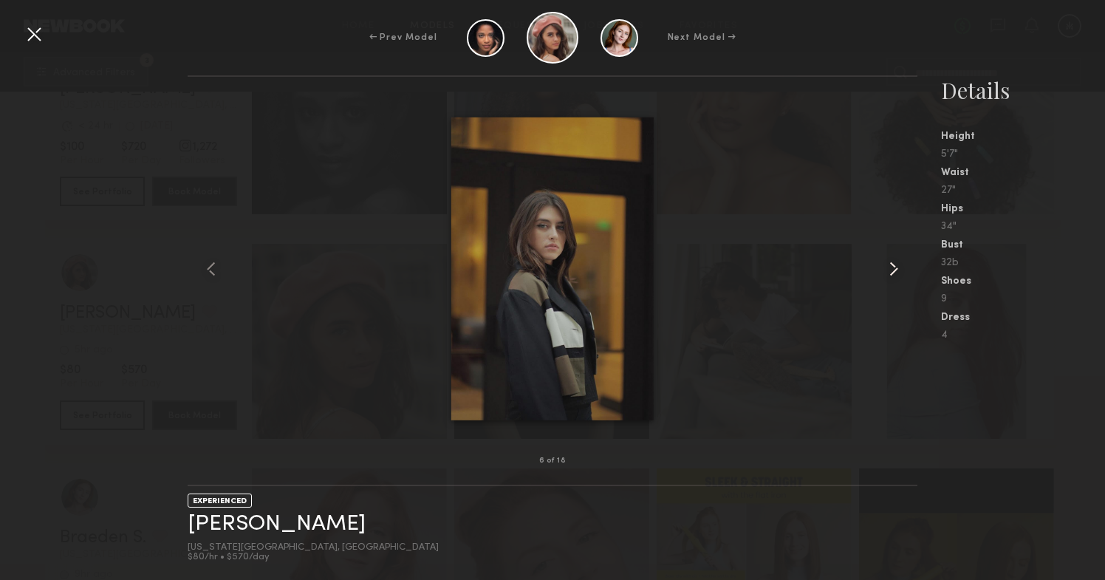
click at [888, 270] on common-icon at bounding box center [894, 269] width 24 height 24
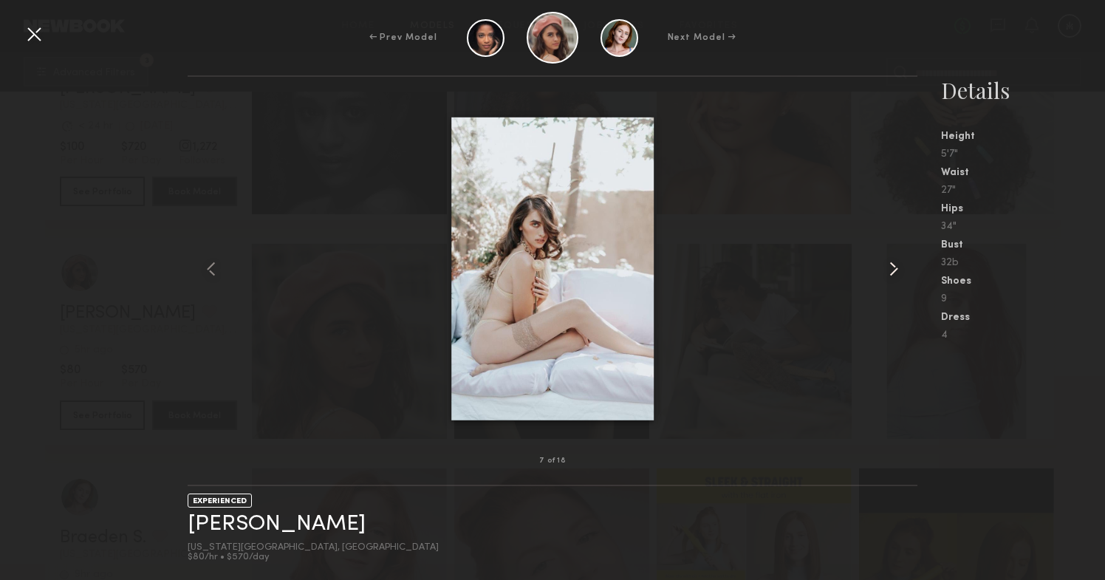
click at [888, 270] on common-icon at bounding box center [894, 269] width 24 height 24
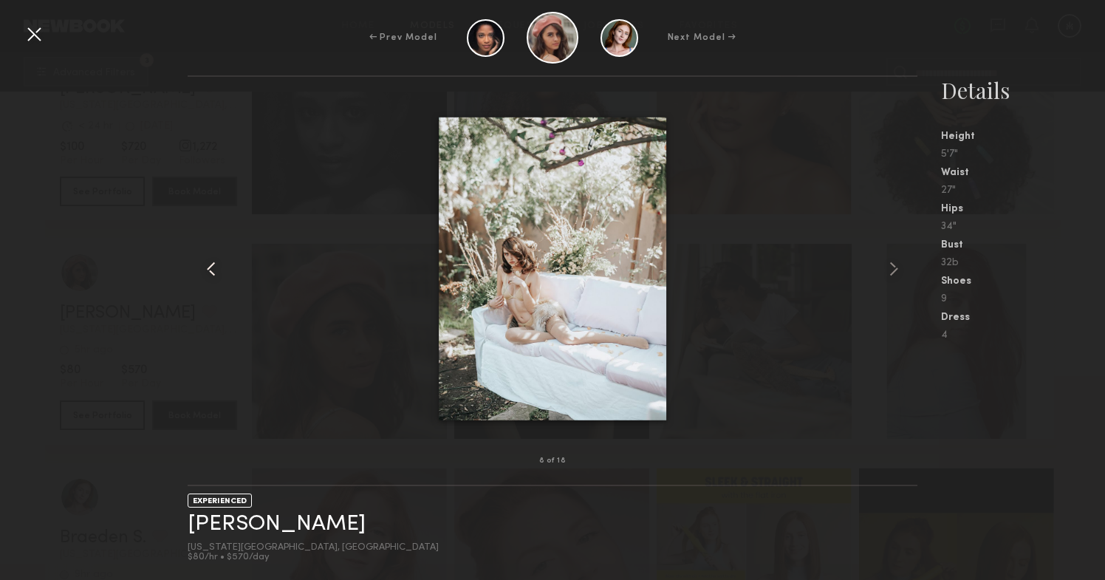
click at [210, 264] on common-icon at bounding box center [211, 269] width 24 height 24
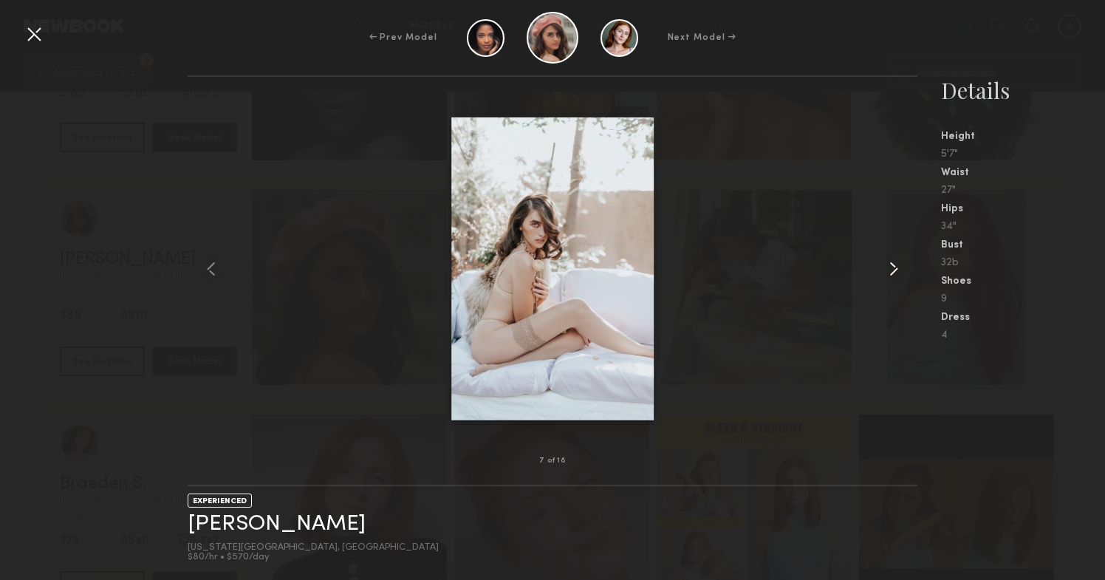
scroll to position [6910, 0]
click at [893, 271] on common-icon at bounding box center [894, 269] width 24 height 24
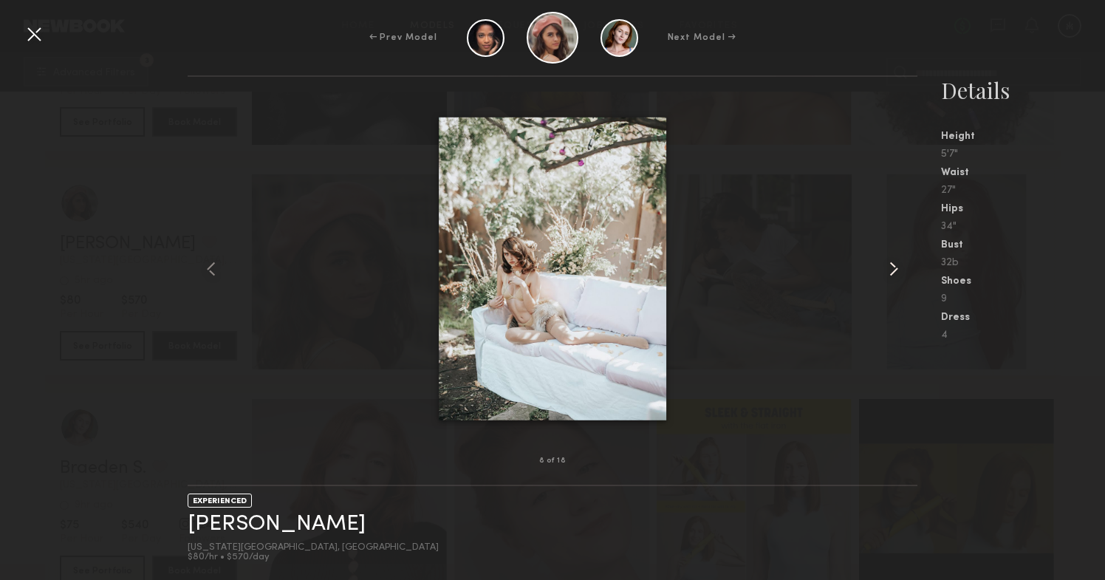
click at [893, 271] on common-icon at bounding box center [894, 269] width 24 height 24
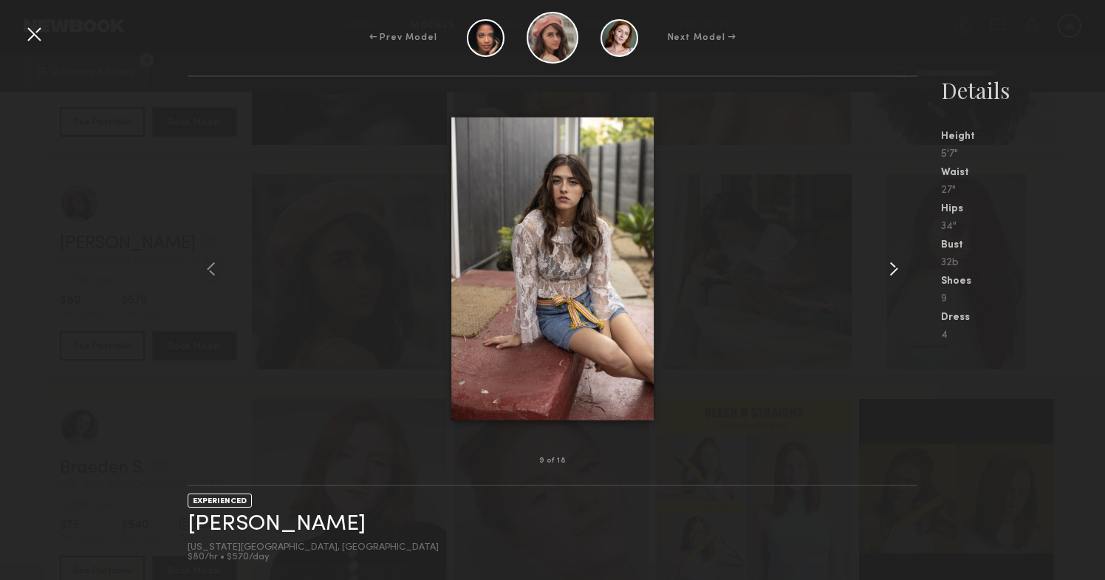
click at [893, 271] on common-icon at bounding box center [894, 269] width 24 height 24
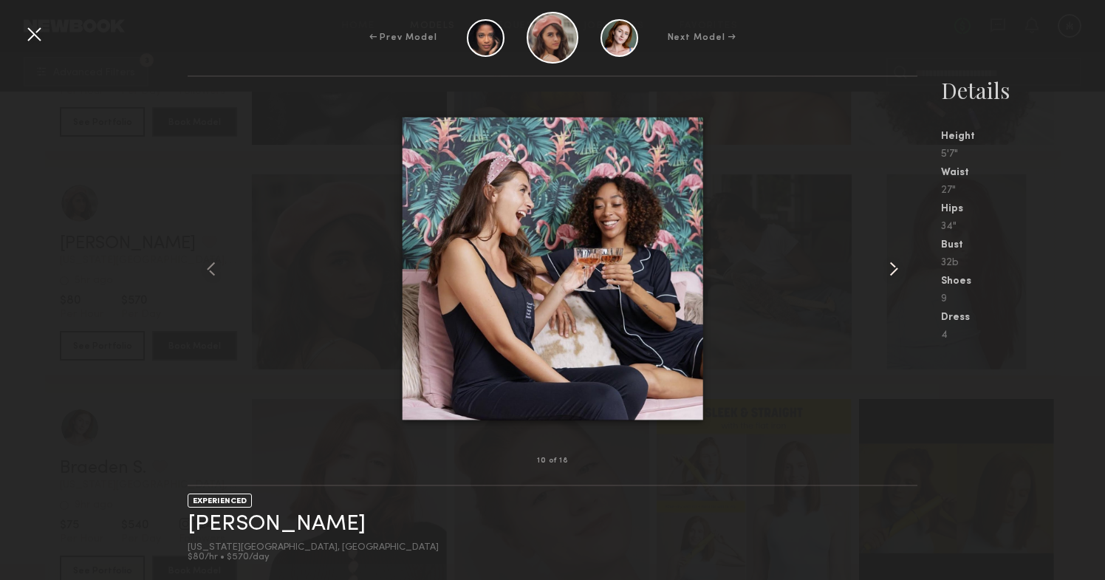
click at [893, 271] on common-icon at bounding box center [894, 269] width 24 height 24
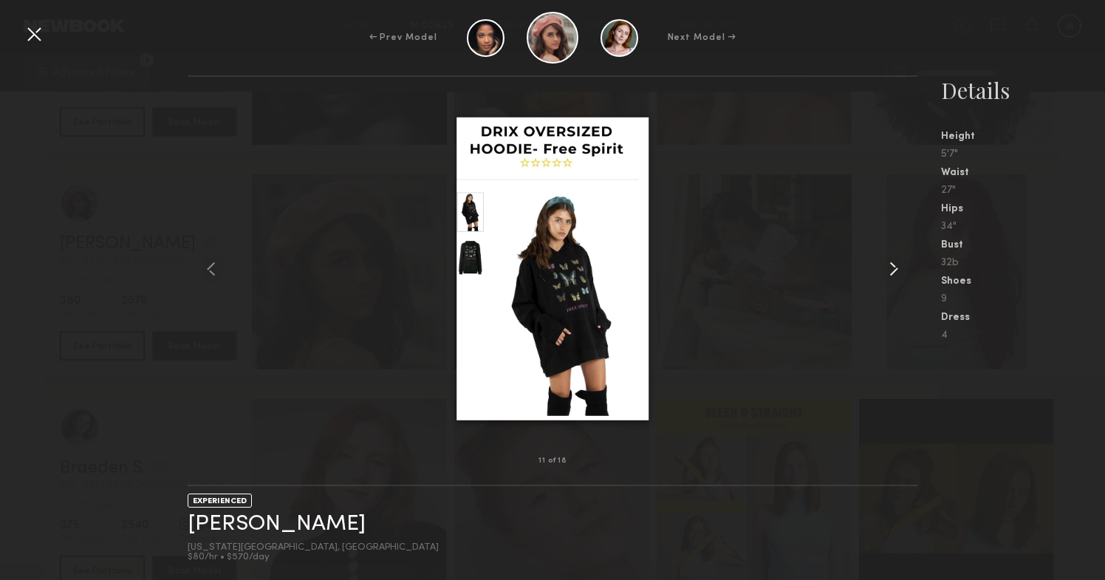
click at [893, 271] on common-icon at bounding box center [894, 269] width 24 height 24
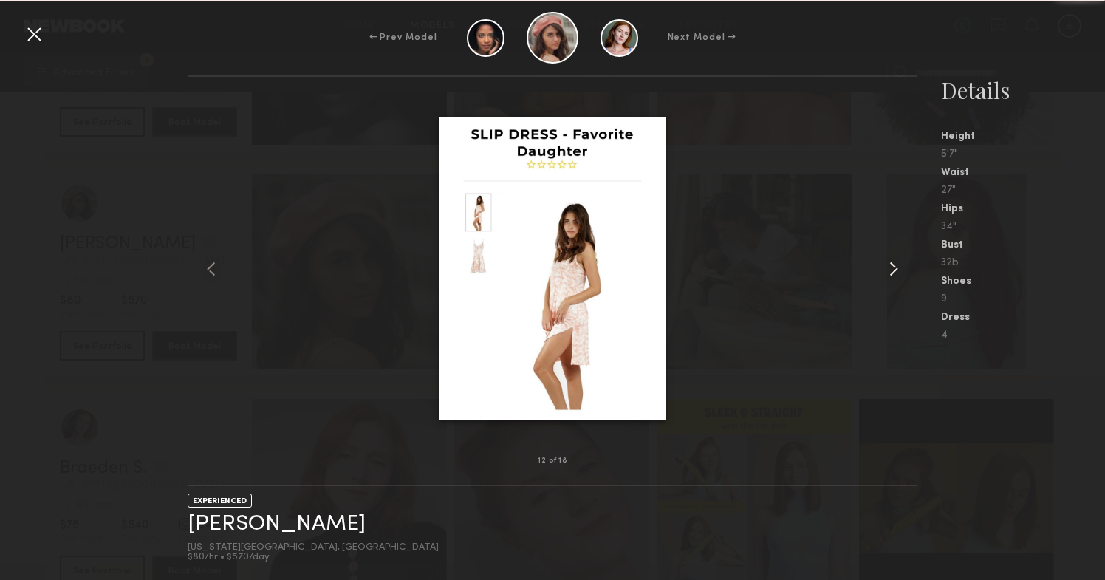
click at [893, 271] on common-icon at bounding box center [894, 269] width 24 height 24
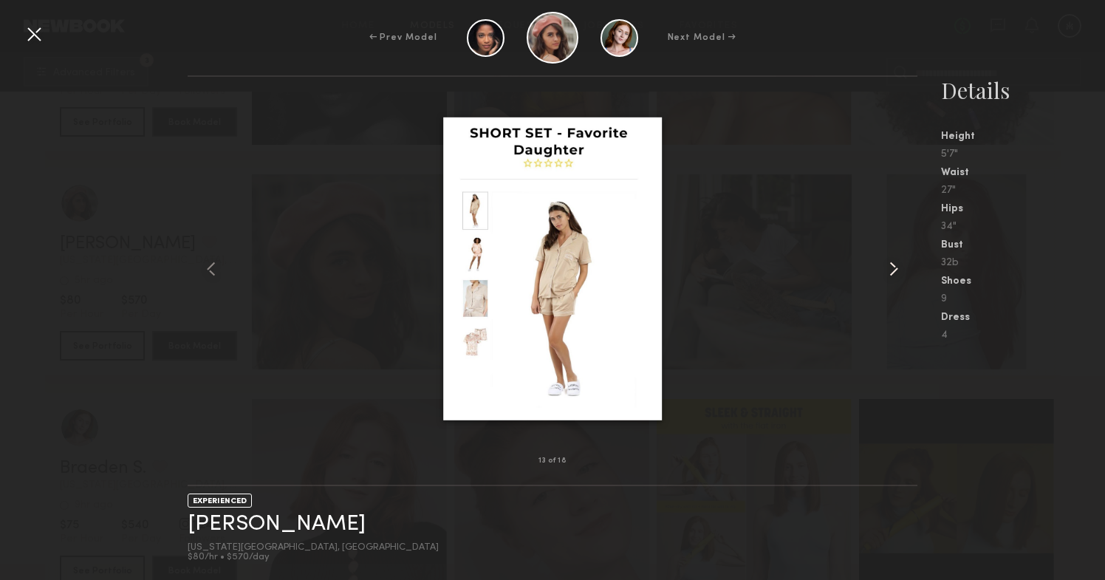
click at [893, 271] on common-icon at bounding box center [894, 269] width 24 height 24
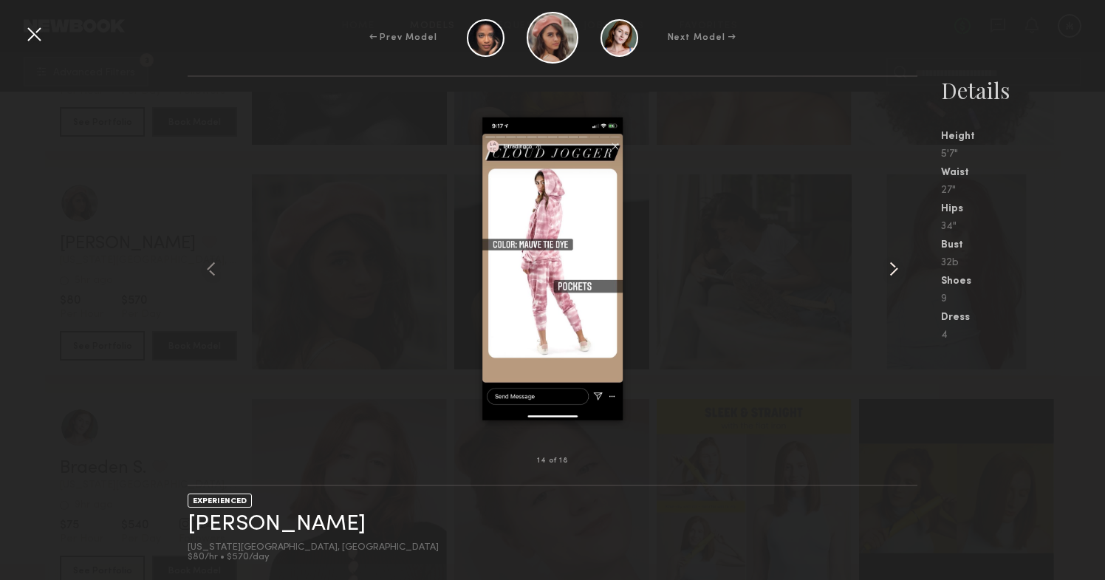
click at [893, 271] on common-icon at bounding box center [894, 269] width 24 height 24
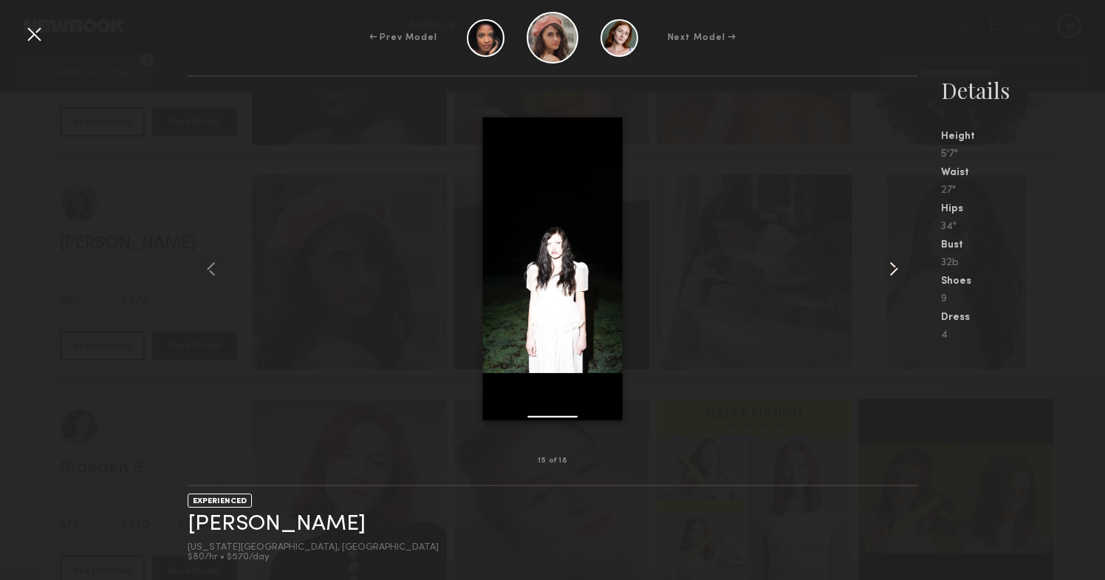
click at [893, 271] on common-icon at bounding box center [894, 269] width 24 height 24
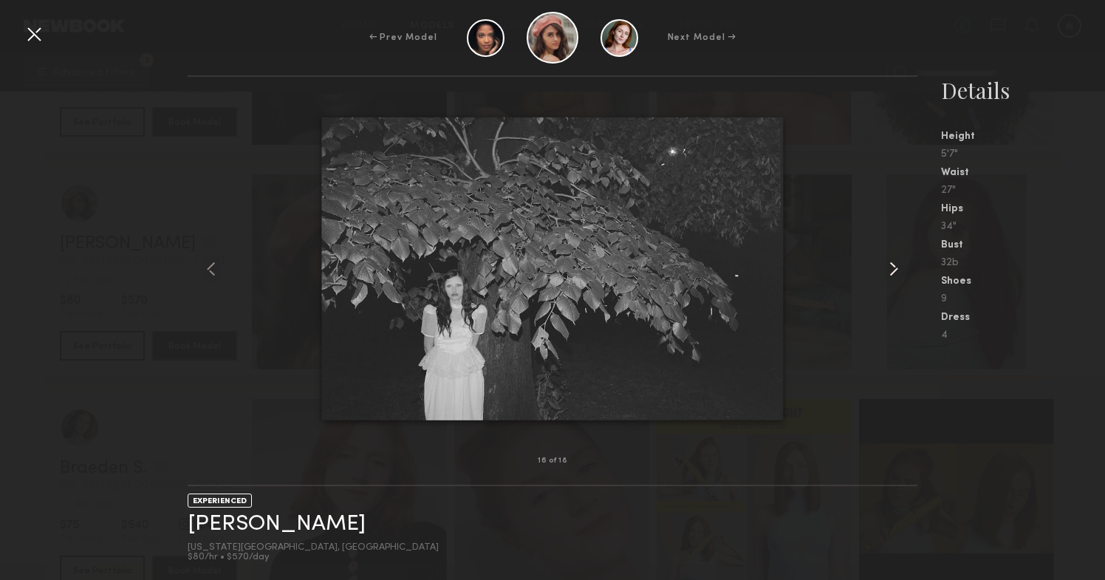
click at [893, 271] on common-icon at bounding box center [894, 269] width 24 height 24
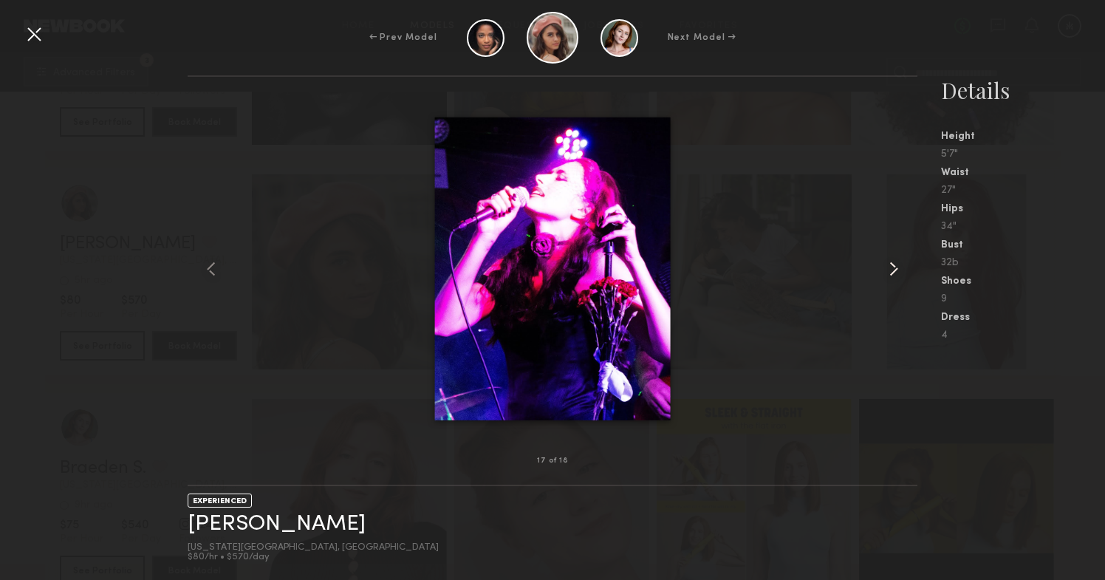
click at [893, 271] on common-icon at bounding box center [894, 269] width 24 height 24
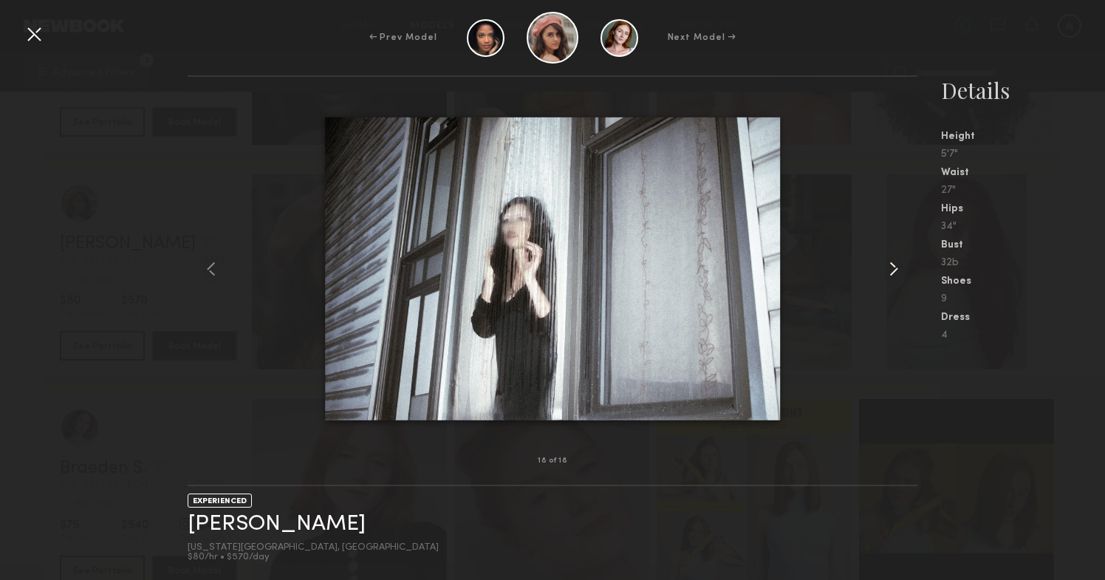
click at [893, 271] on common-icon at bounding box center [894, 269] width 24 height 24
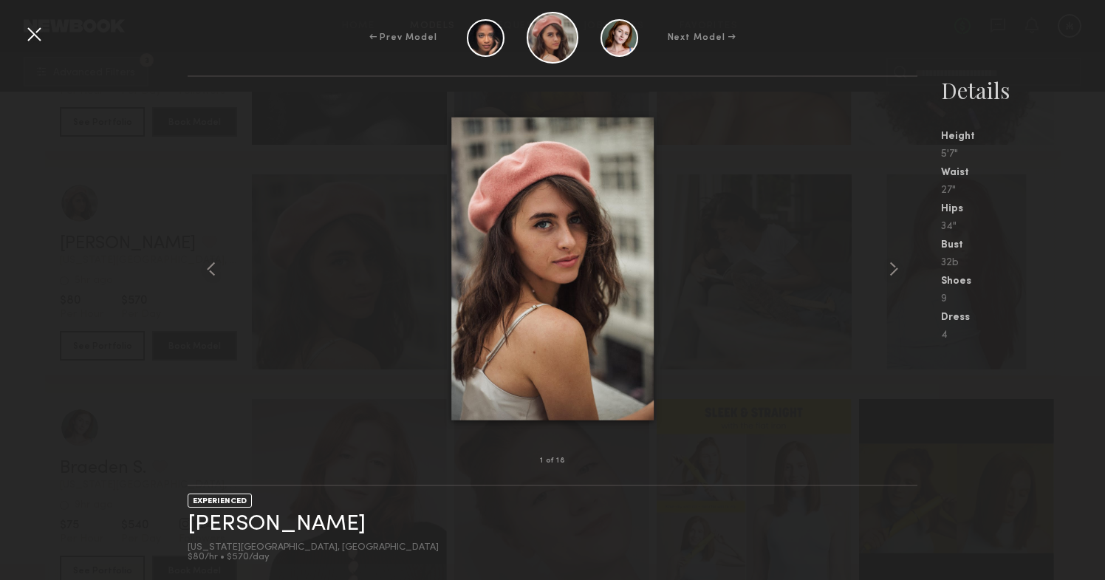
click at [33, 32] on div at bounding box center [34, 34] width 24 height 24
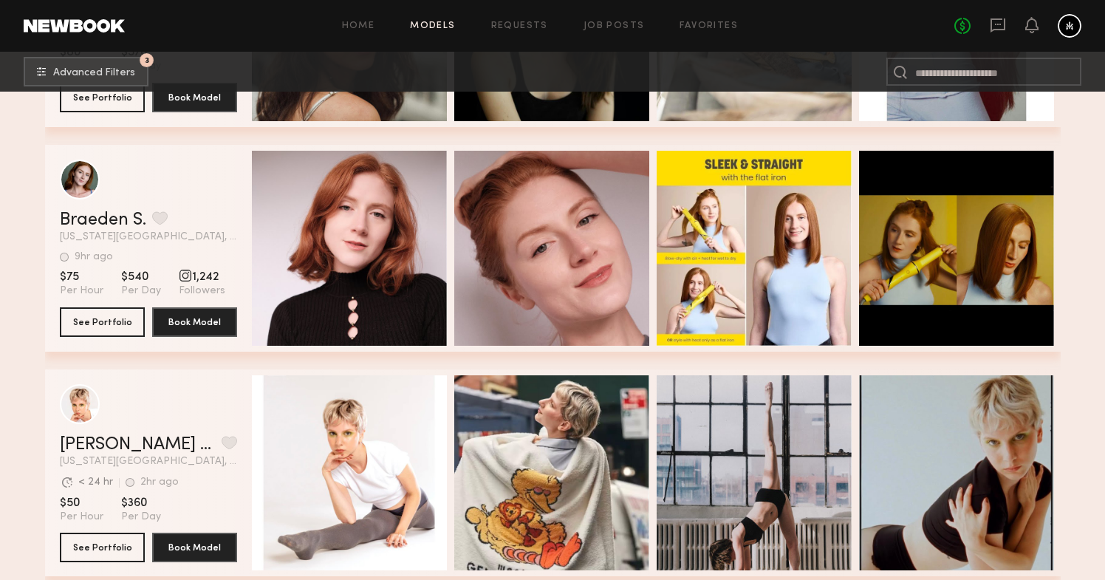
scroll to position [7165, 0]
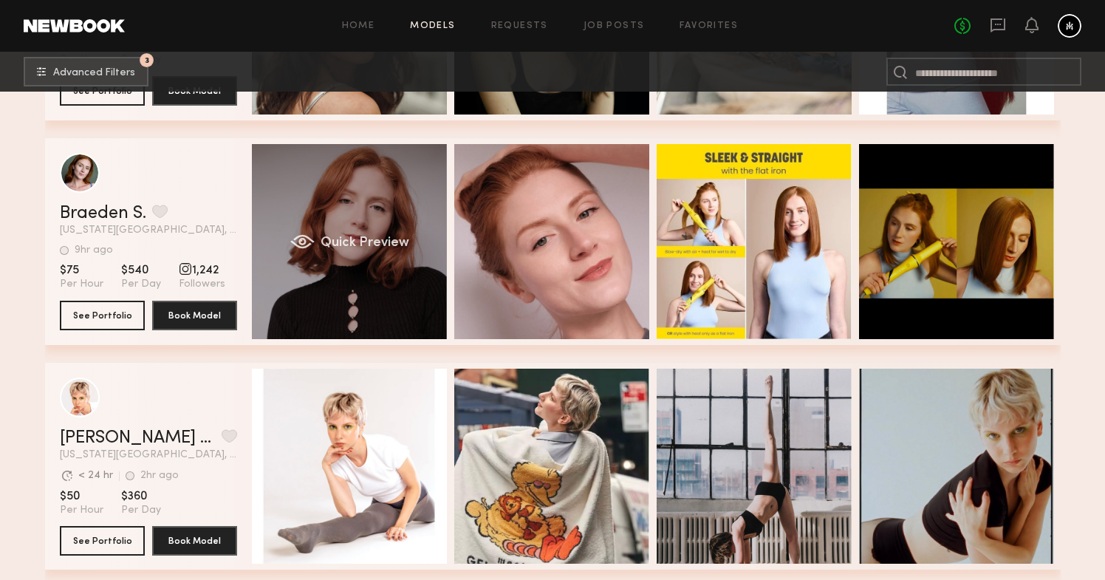
click at [305, 212] on div "Quick Preview" at bounding box center [349, 241] width 195 height 195
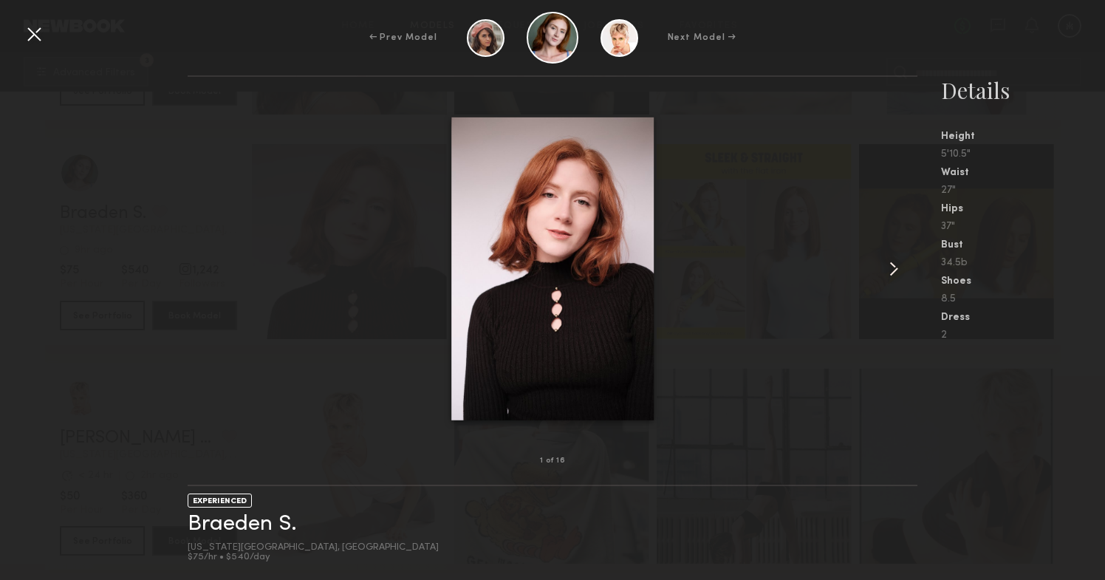
click at [892, 272] on common-icon at bounding box center [894, 269] width 24 height 24
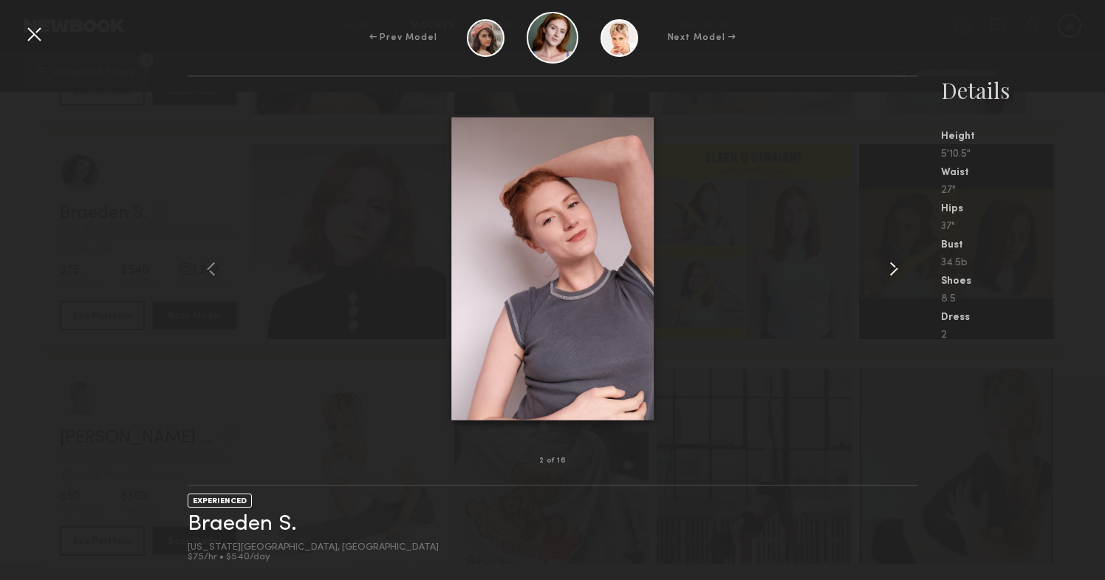
click at [892, 272] on common-icon at bounding box center [894, 269] width 24 height 24
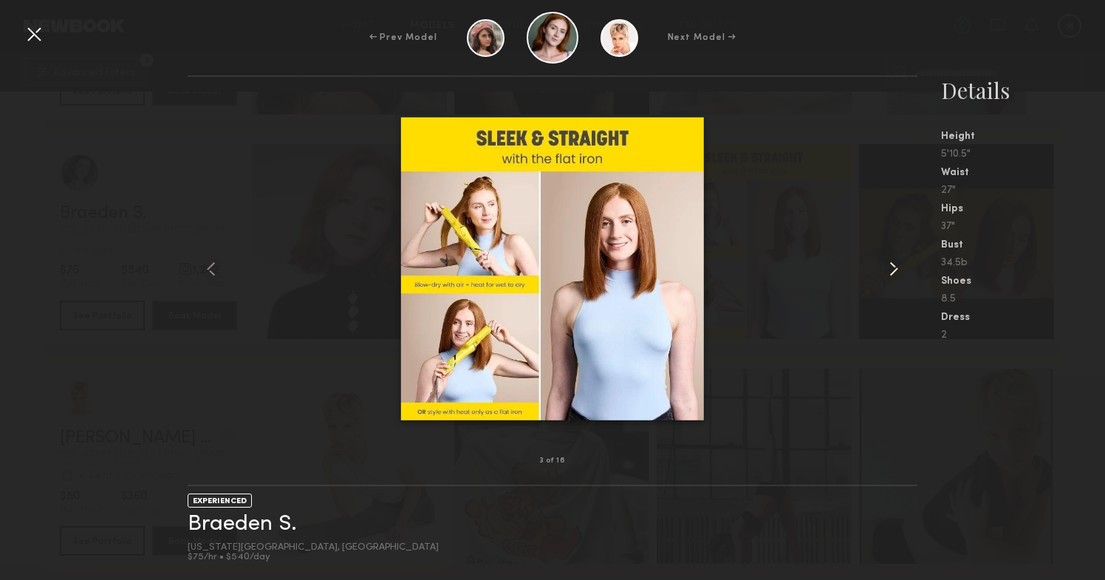
click at [892, 272] on common-icon at bounding box center [894, 269] width 24 height 24
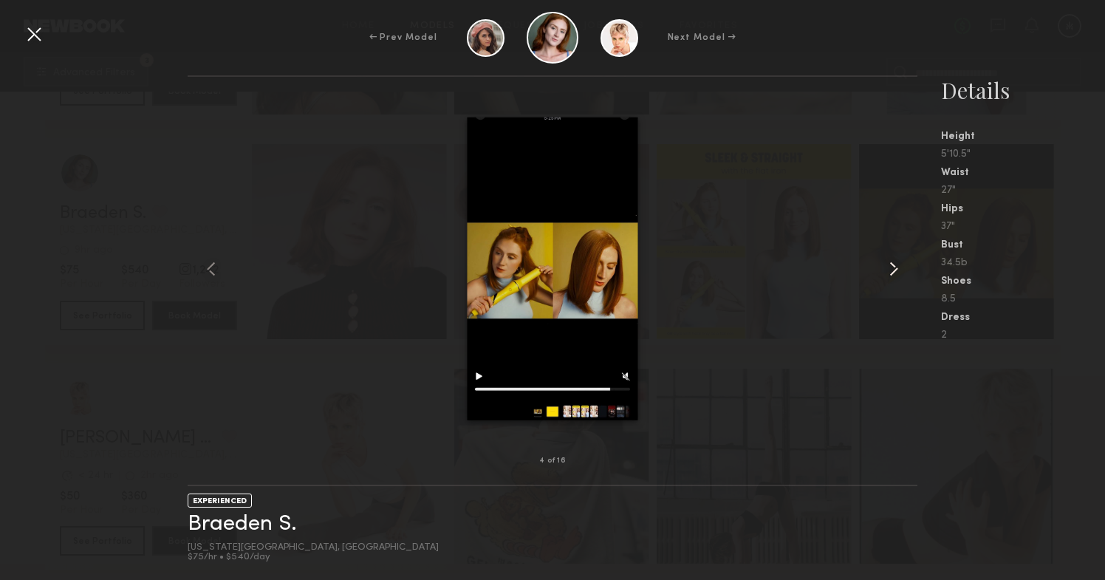
click at [892, 272] on common-icon at bounding box center [894, 269] width 24 height 24
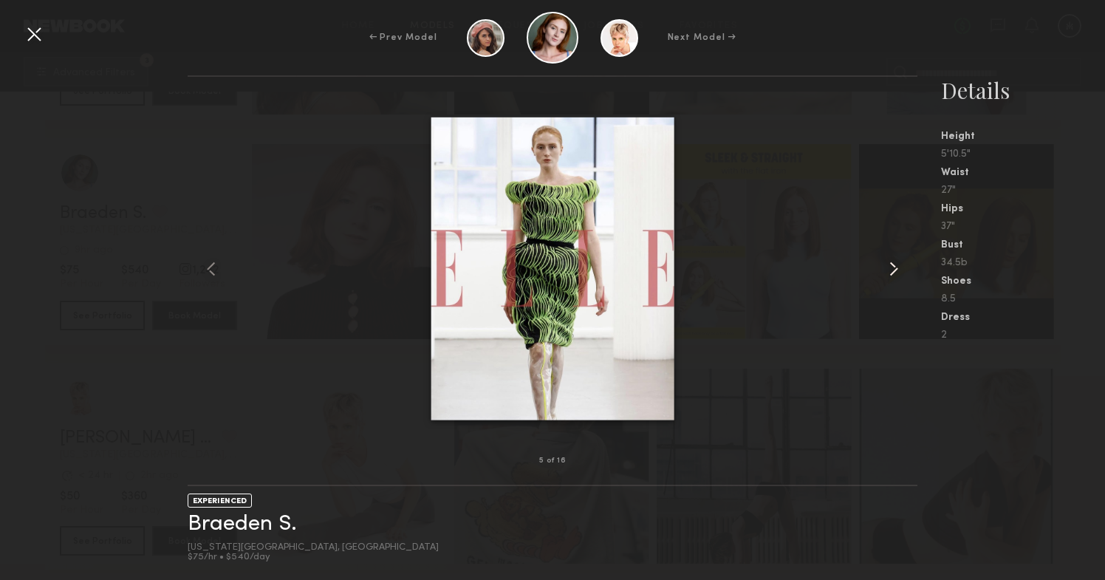
click at [892, 272] on common-icon at bounding box center [894, 269] width 24 height 24
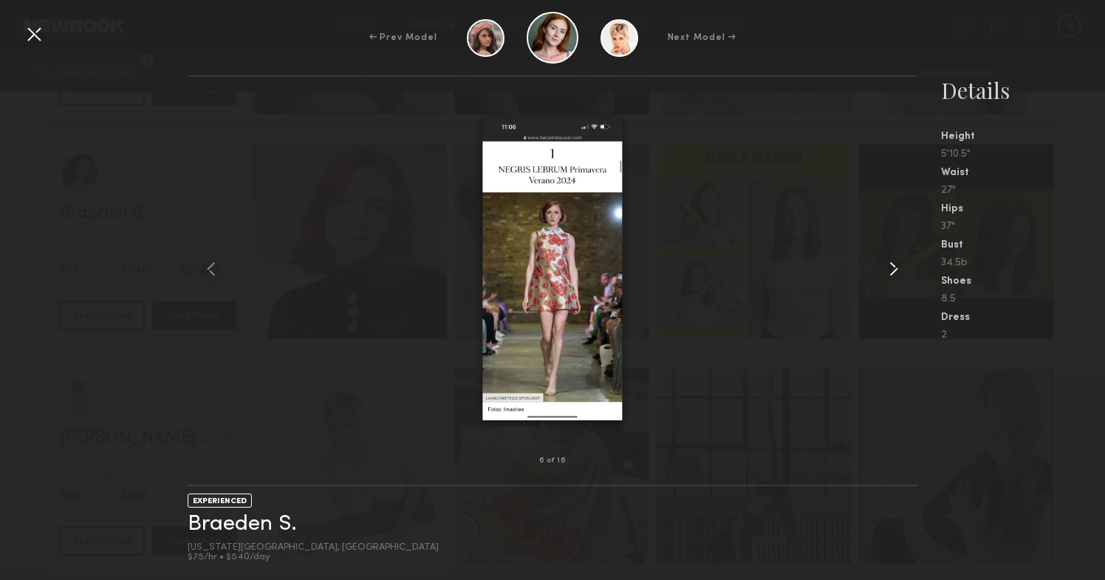
click at [892, 272] on common-icon at bounding box center [894, 269] width 24 height 24
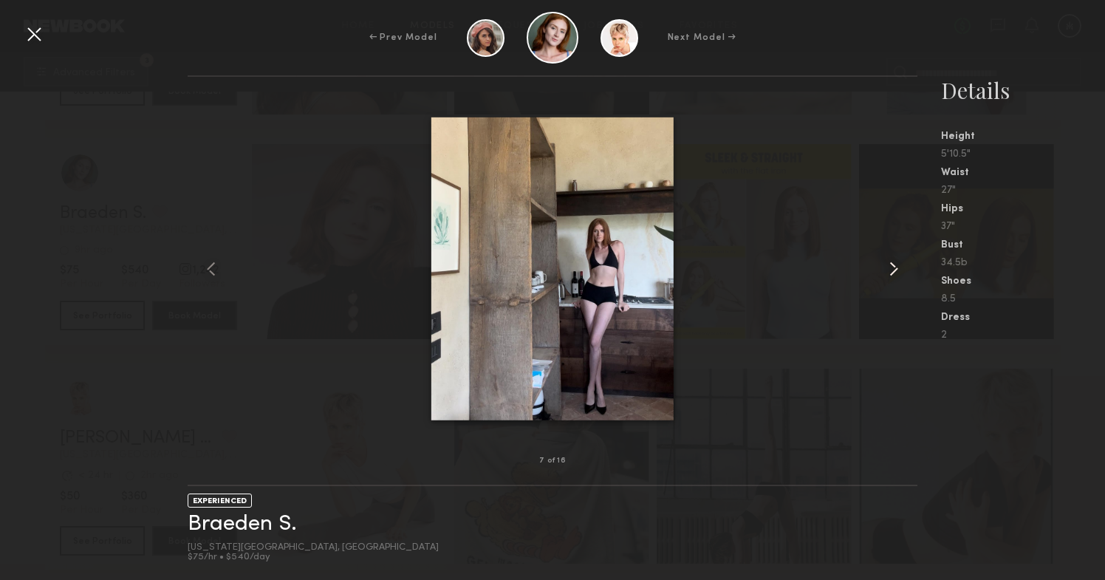
click at [892, 272] on common-icon at bounding box center [894, 269] width 24 height 24
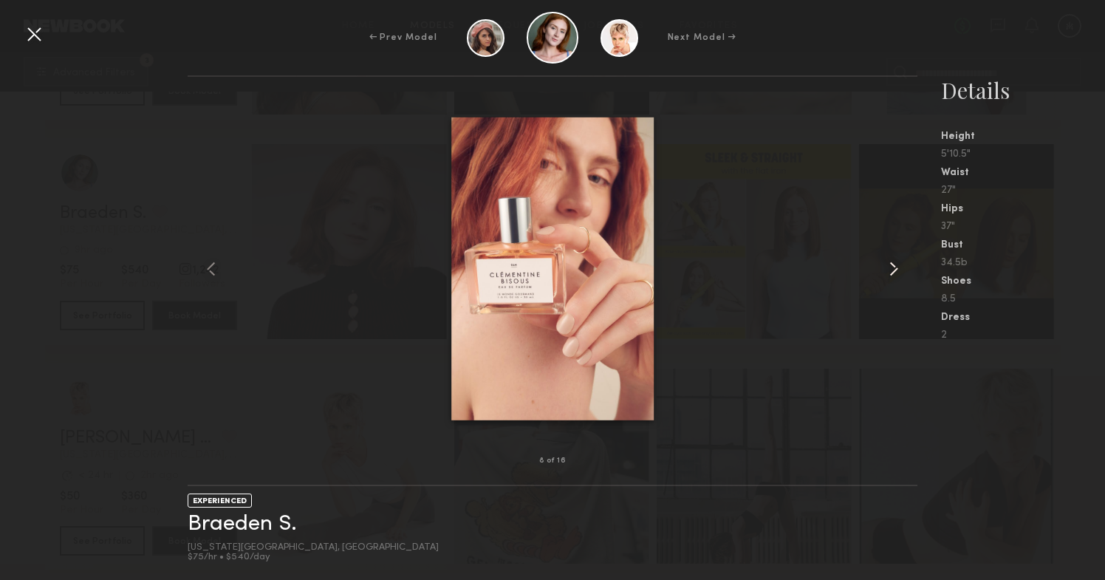
click at [892, 272] on common-icon at bounding box center [894, 269] width 24 height 24
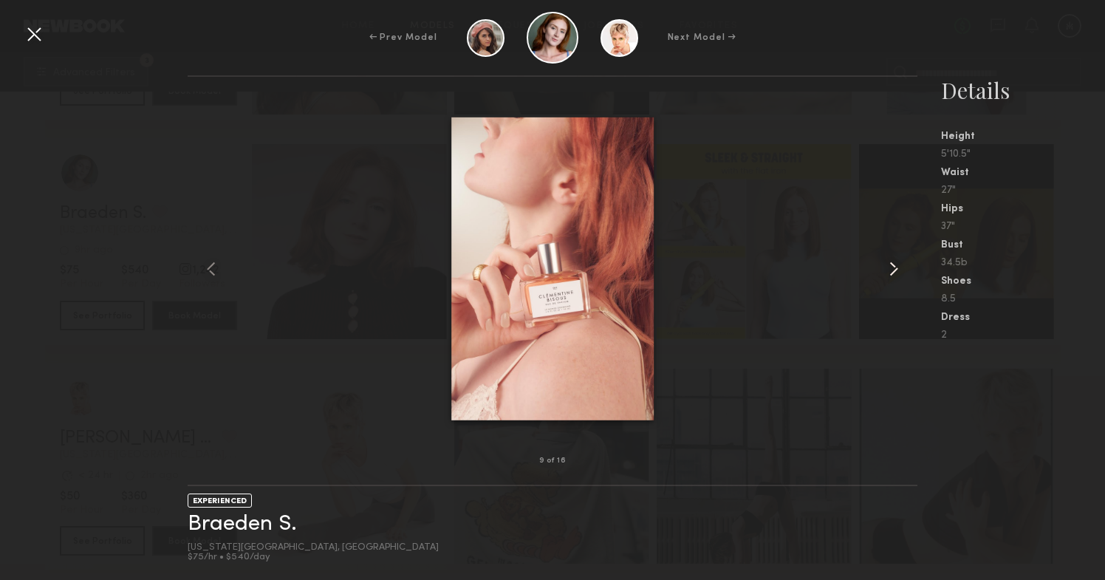
click at [892, 272] on common-icon at bounding box center [894, 269] width 24 height 24
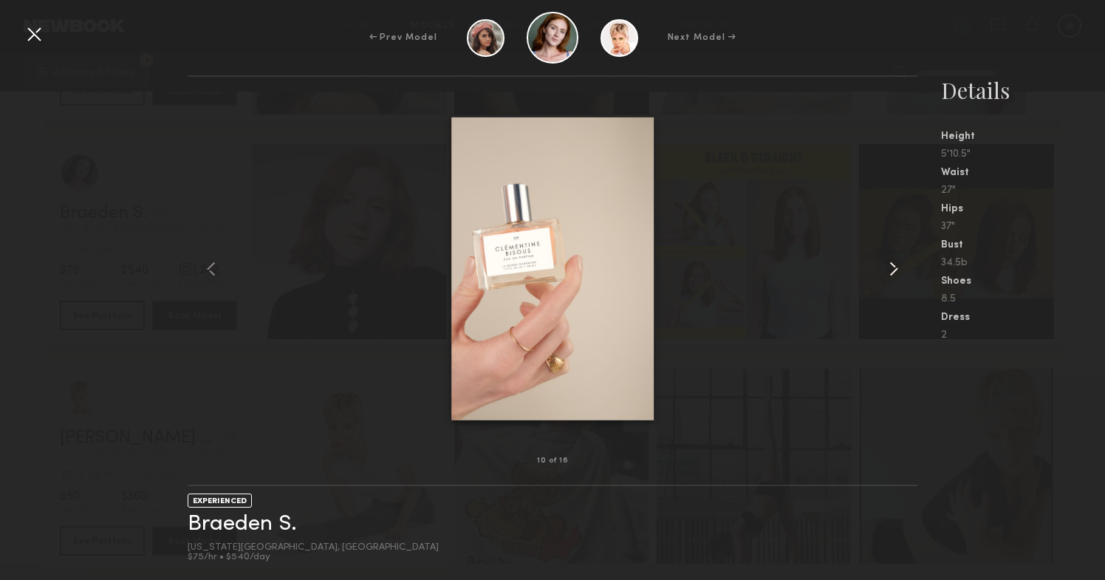
click at [892, 272] on common-icon at bounding box center [894, 269] width 24 height 24
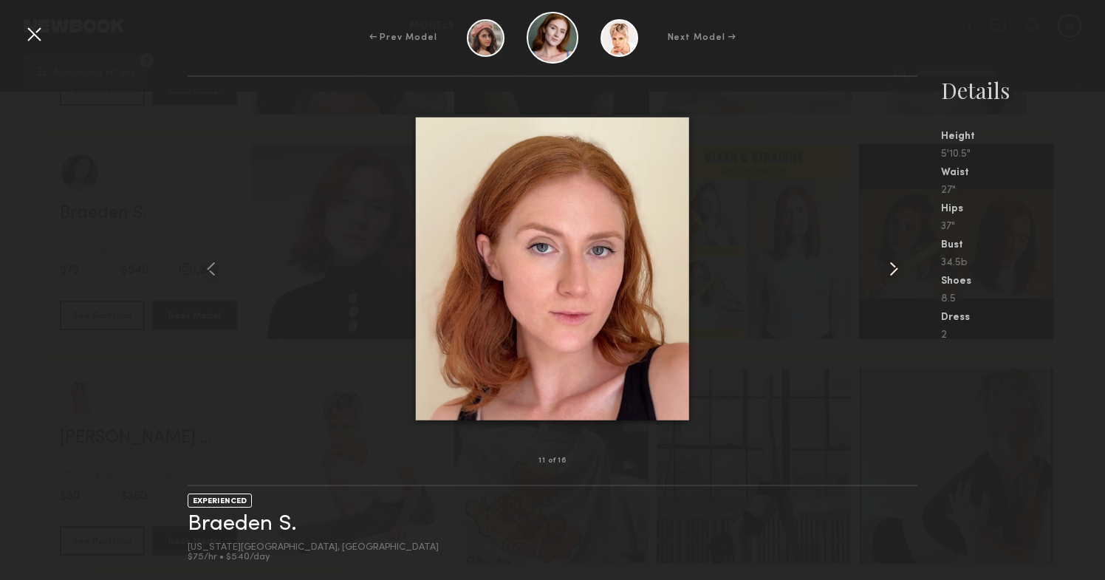
click at [892, 272] on common-icon at bounding box center [894, 269] width 24 height 24
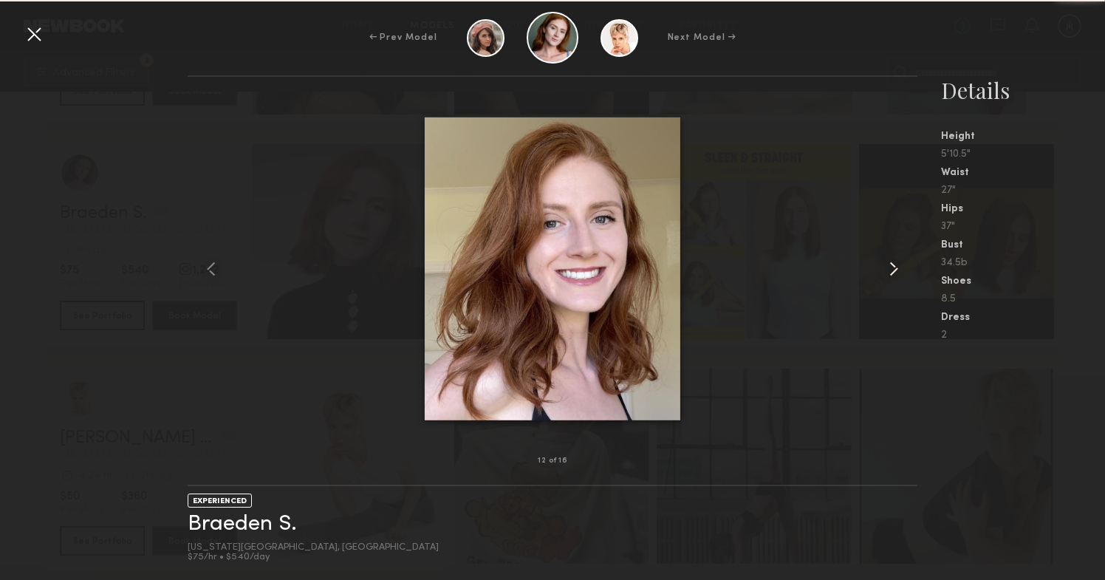
click at [892, 272] on common-icon at bounding box center [894, 269] width 24 height 24
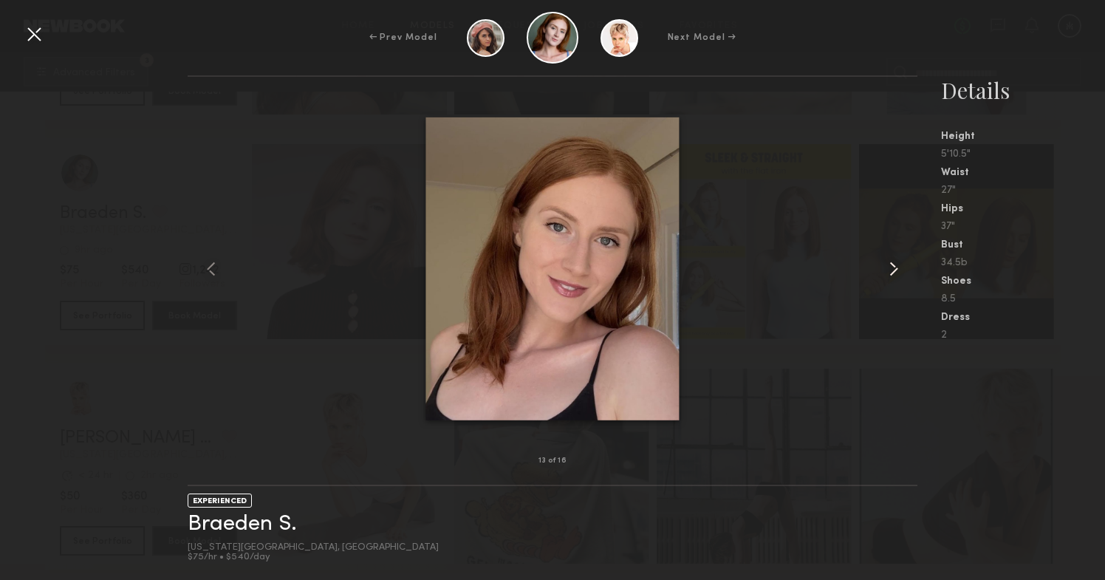
click at [892, 272] on common-icon at bounding box center [894, 269] width 24 height 24
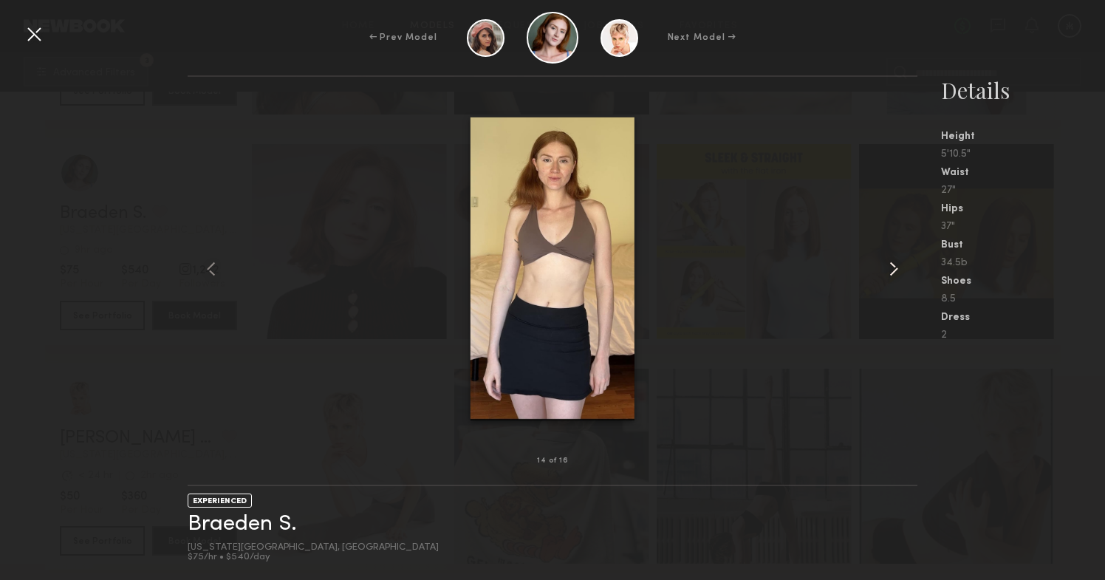
click at [892, 272] on common-icon at bounding box center [894, 269] width 24 height 24
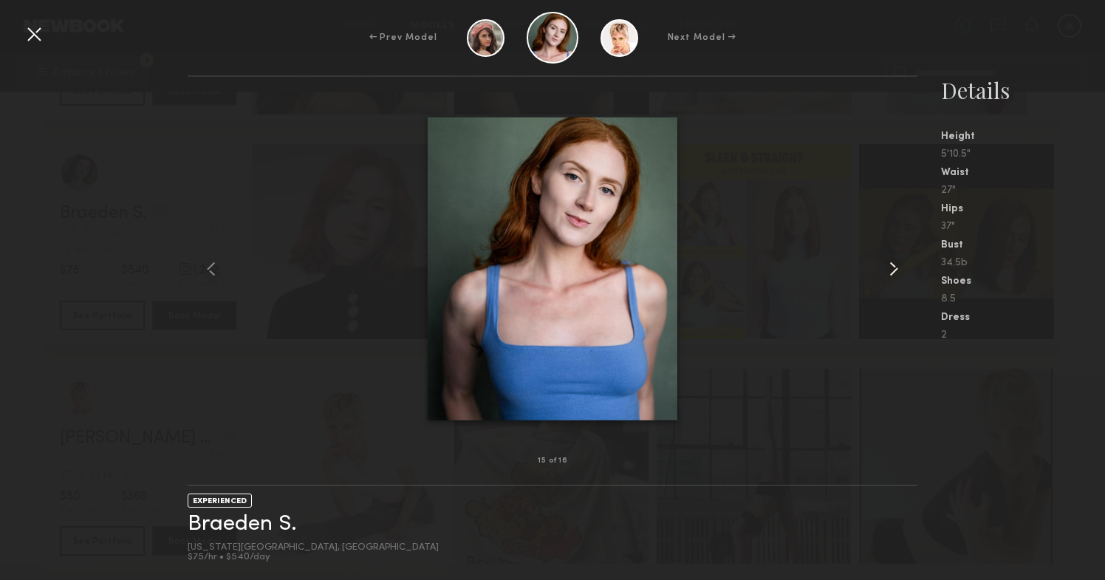
click at [892, 272] on common-icon at bounding box center [894, 269] width 24 height 24
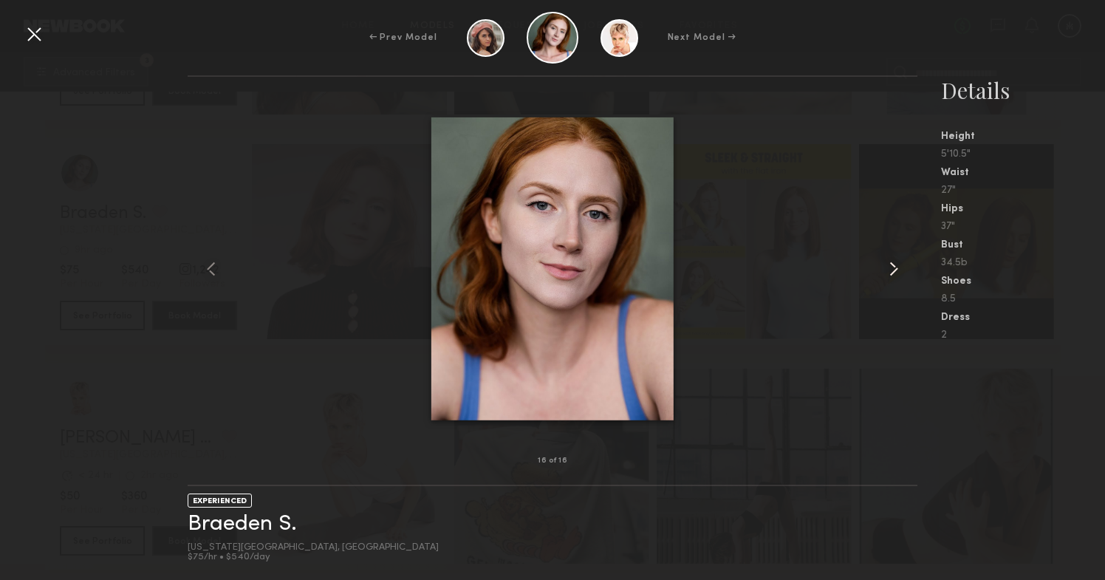
click at [892, 272] on common-icon at bounding box center [894, 269] width 24 height 24
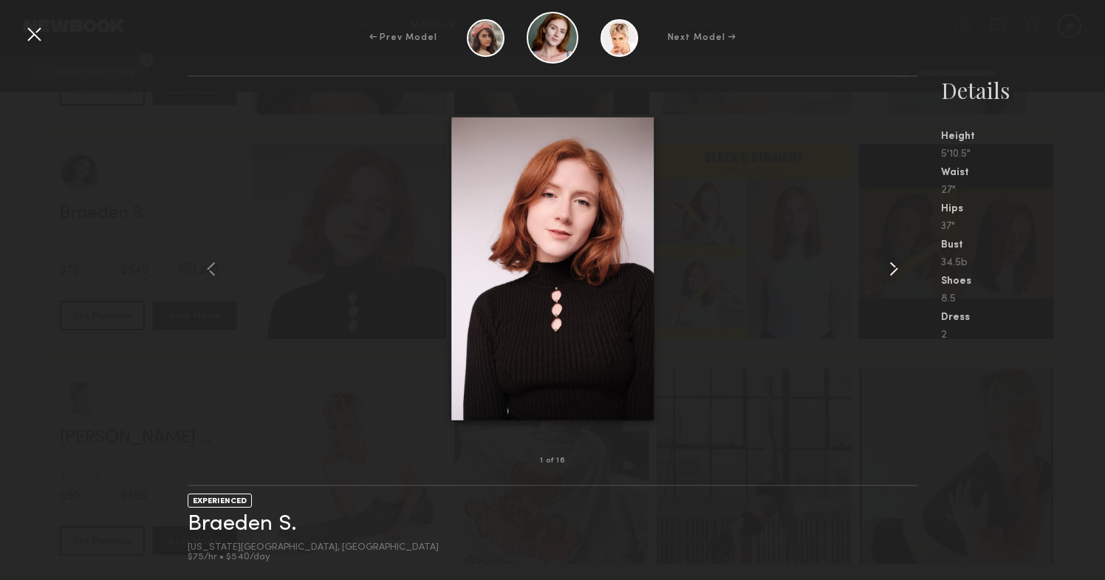
click at [892, 272] on common-icon at bounding box center [894, 269] width 24 height 24
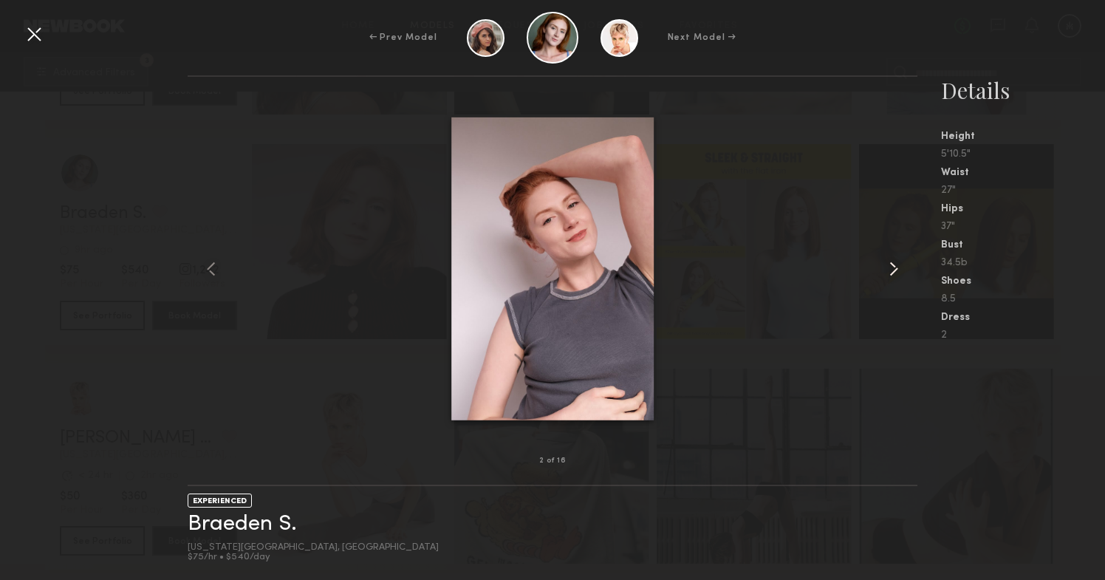
click at [892, 272] on common-icon at bounding box center [894, 269] width 24 height 24
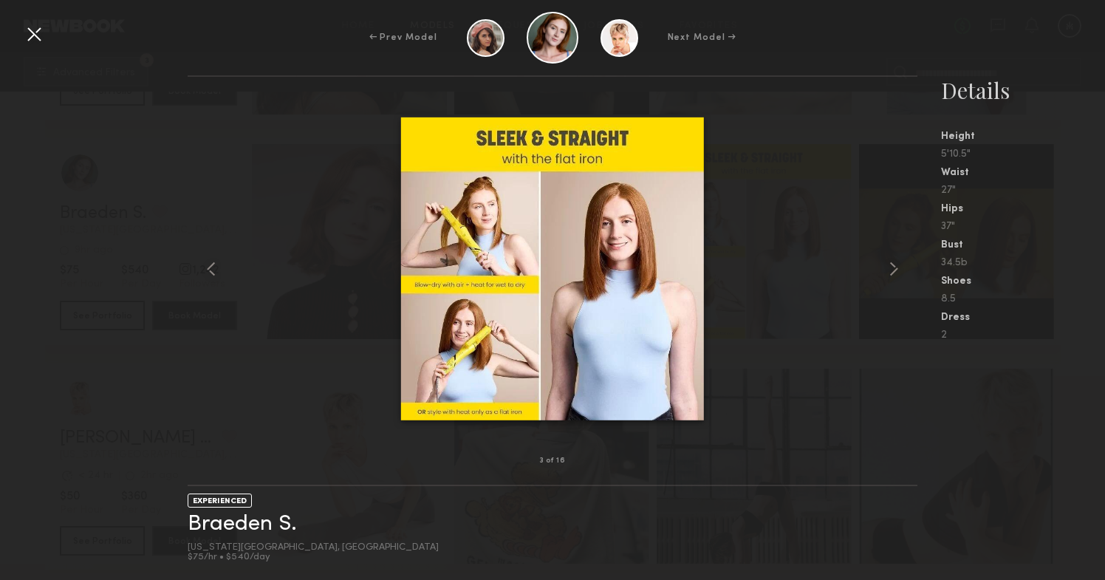
click at [797, 230] on div at bounding box center [552, 268] width 729 height 337
click at [22, 34] on div at bounding box center [34, 34] width 24 height 24
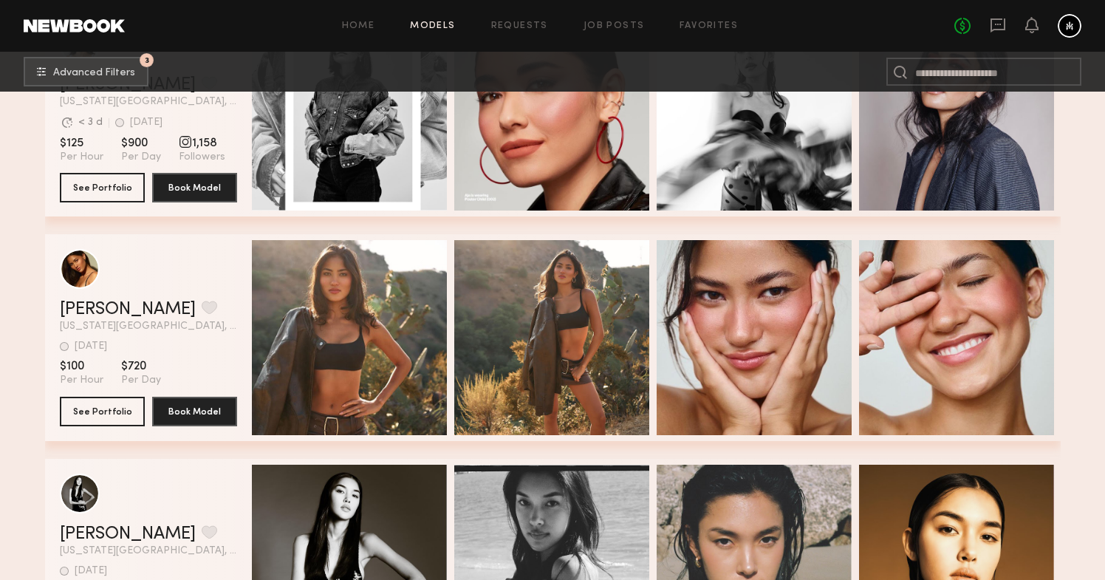
scroll to position [12257, 0]
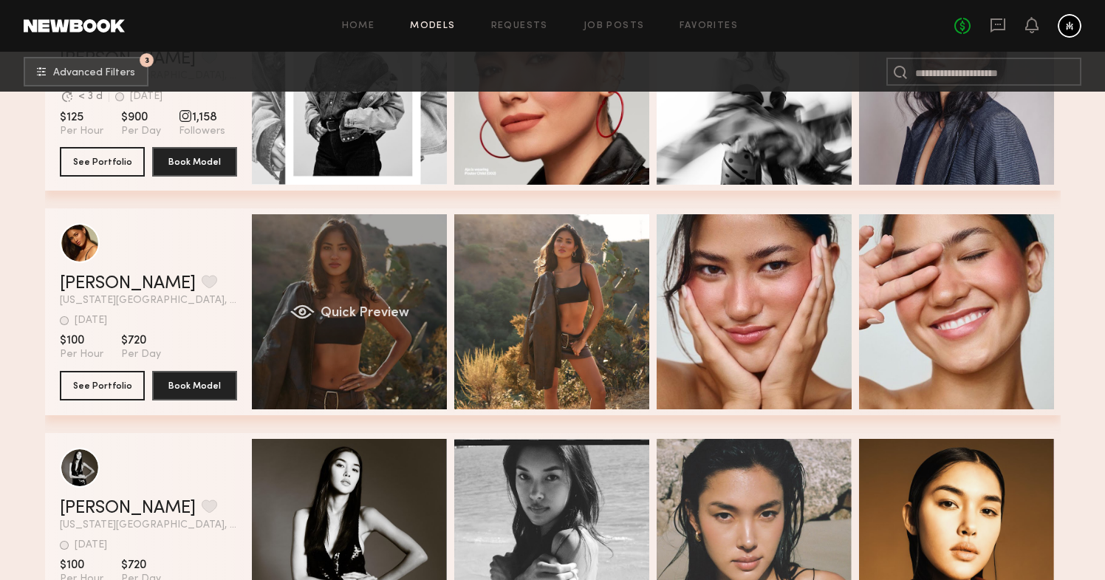
click at [370, 258] on div "Quick Preview" at bounding box center [349, 311] width 195 height 195
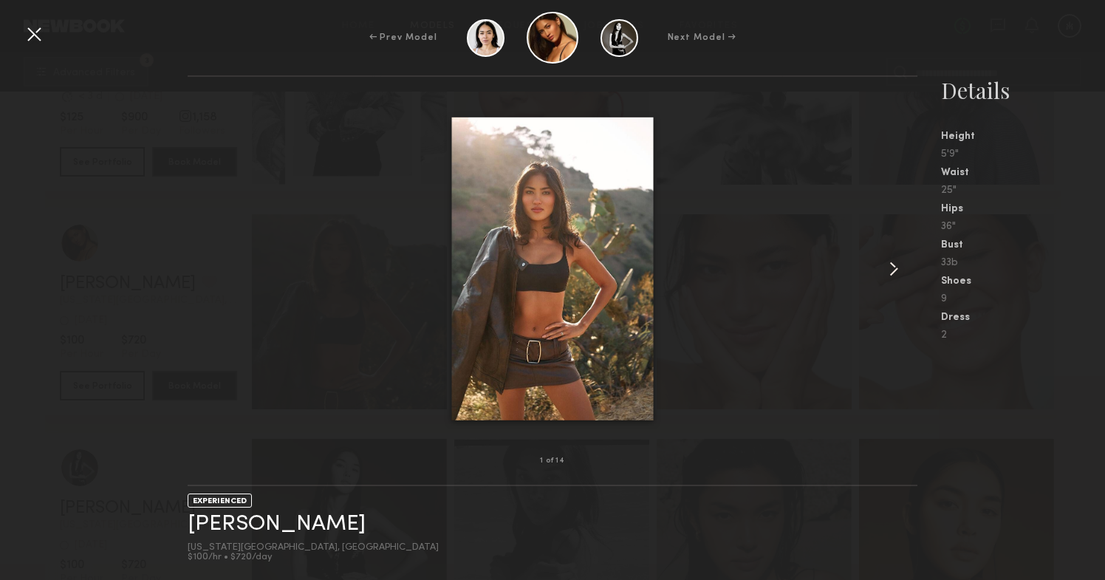
click at [892, 266] on common-icon at bounding box center [894, 269] width 24 height 24
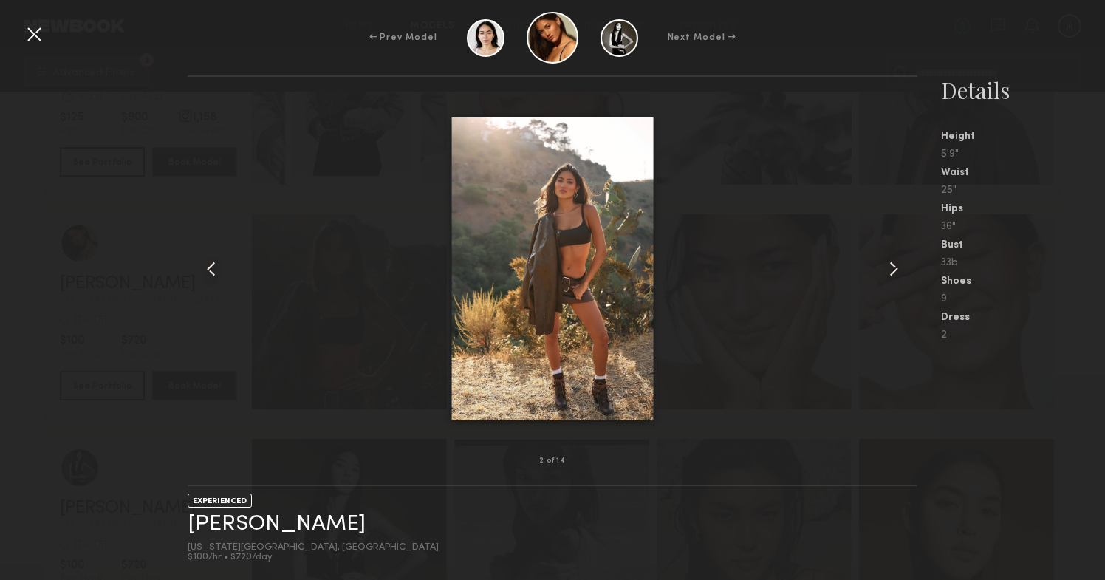
click at [892, 266] on common-icon at bounding box center [894, 269] width 24 height 24
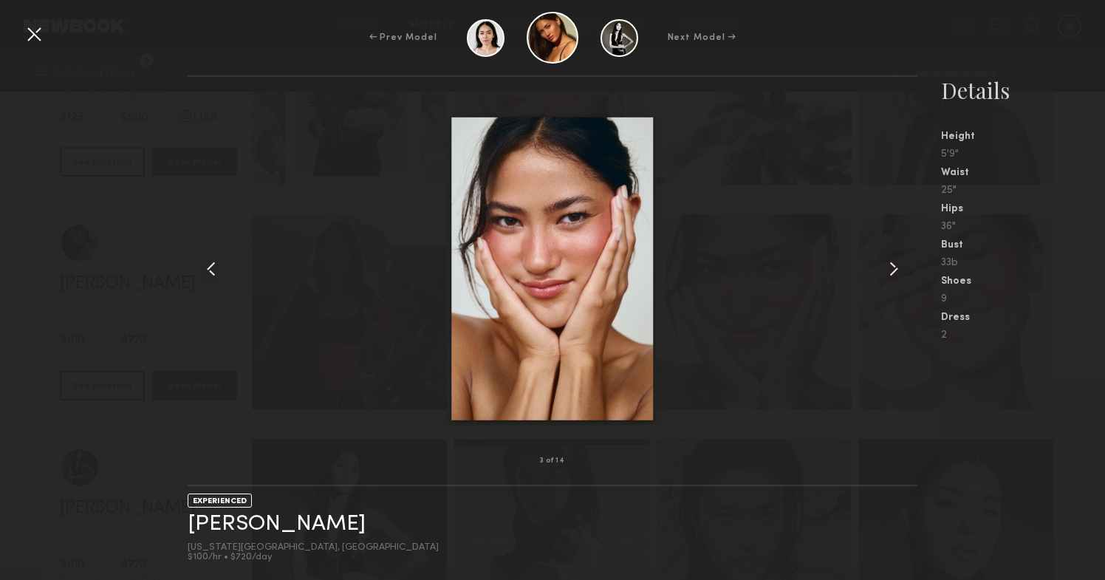
click at [892, 266] on common-icon at bounding box center [894, 269] width 24 height 24
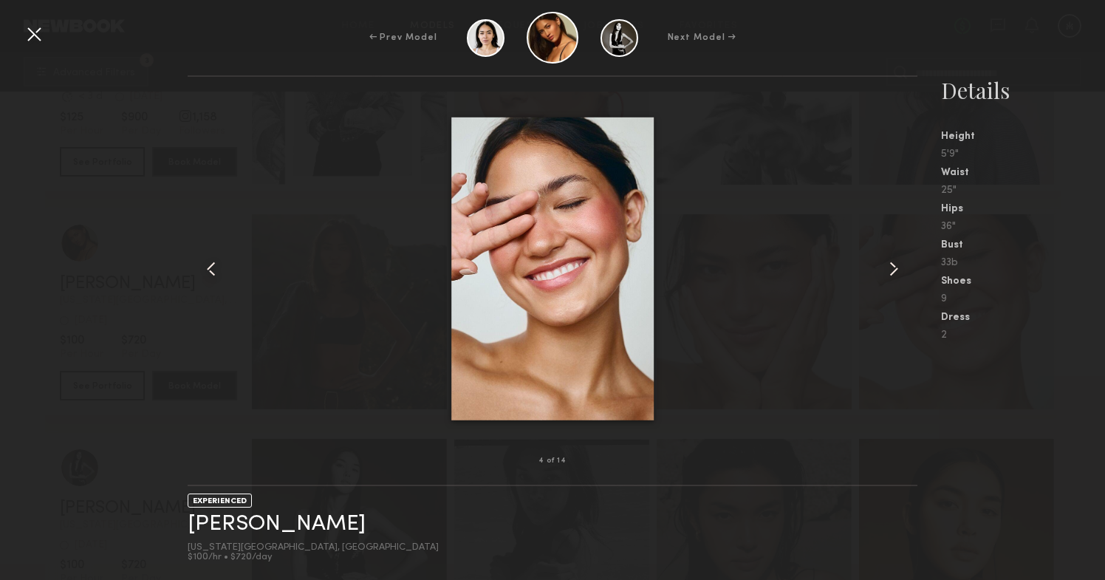
click at [892, 266] on common-icon at bounding box center [894, 269] width 24 height 24
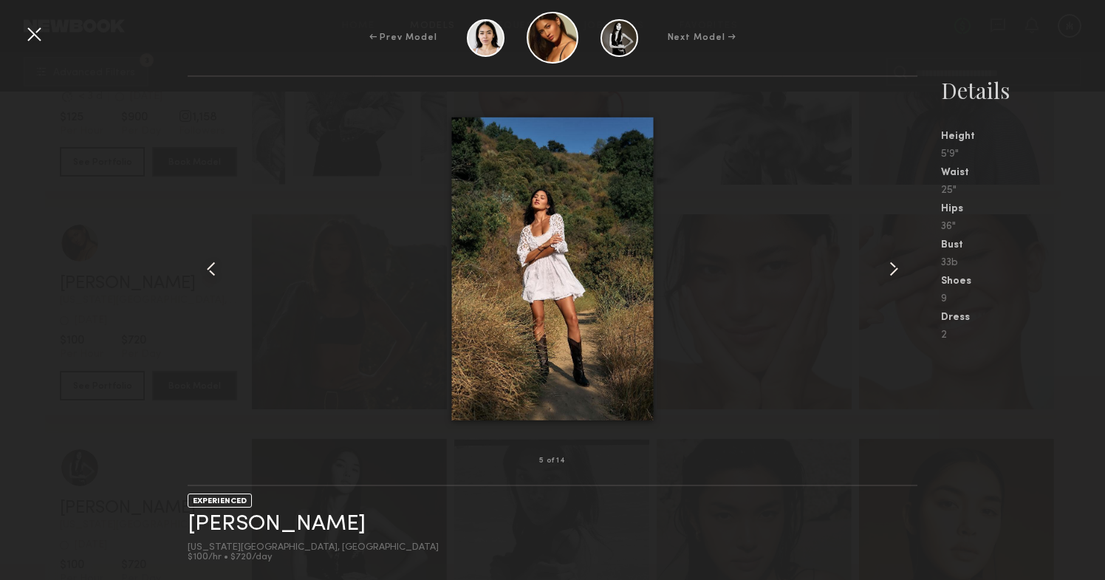
click at [892, 266] on common-icon at bounding box center [894, 269] width 24 height 24
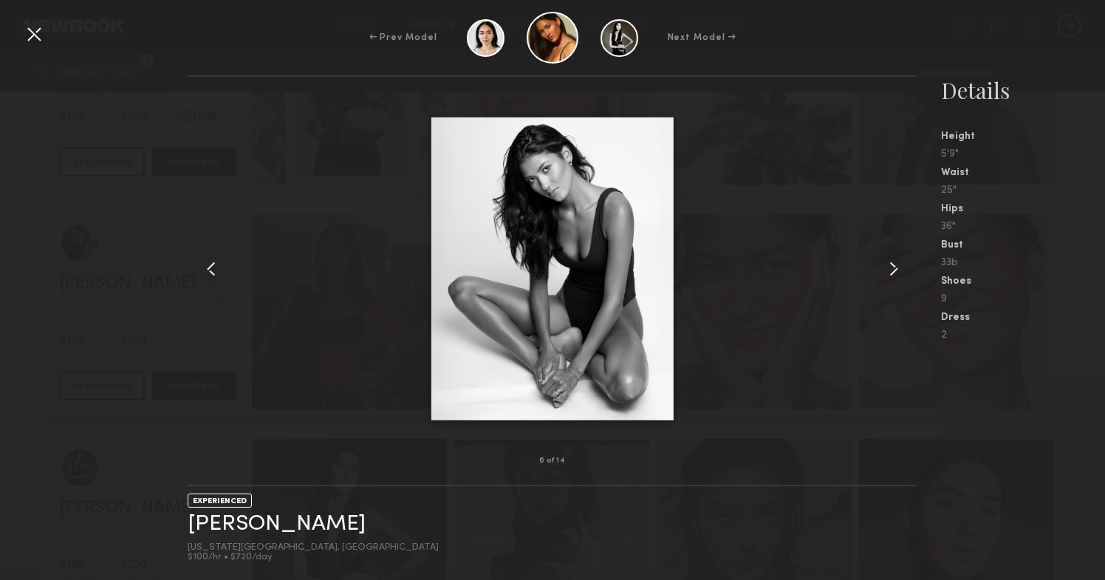
click at [892, 266] on common-icon at bounding box center [894, 269] width 24 height 24
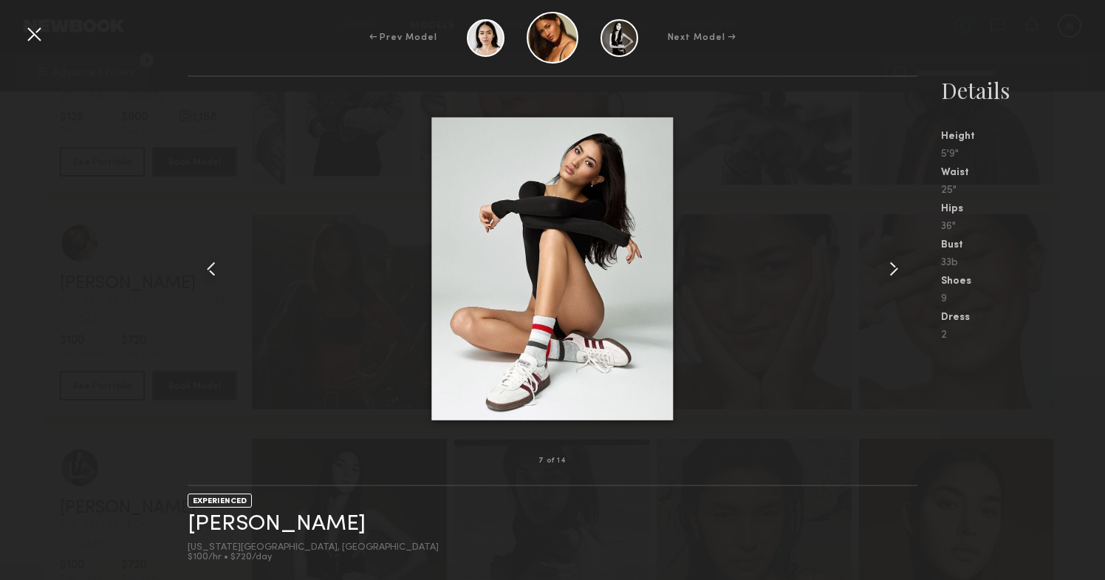
click at [892, 266] on common-icon at bounding box center [894, 269] width 24 height 24
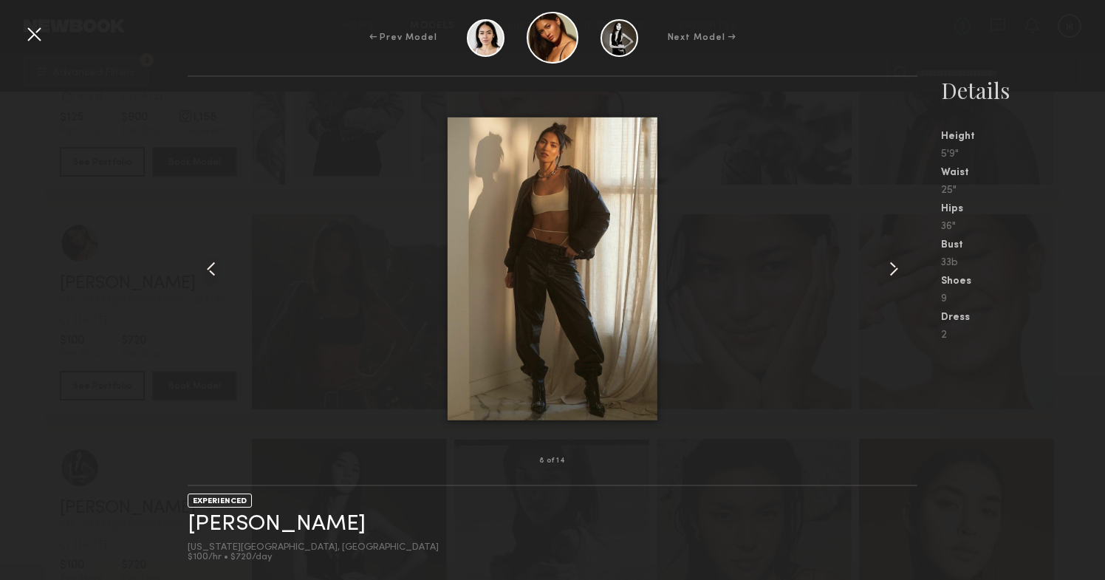
click at [892, 266] on common-icon at bounding box center [894, 269] width 24 height 24
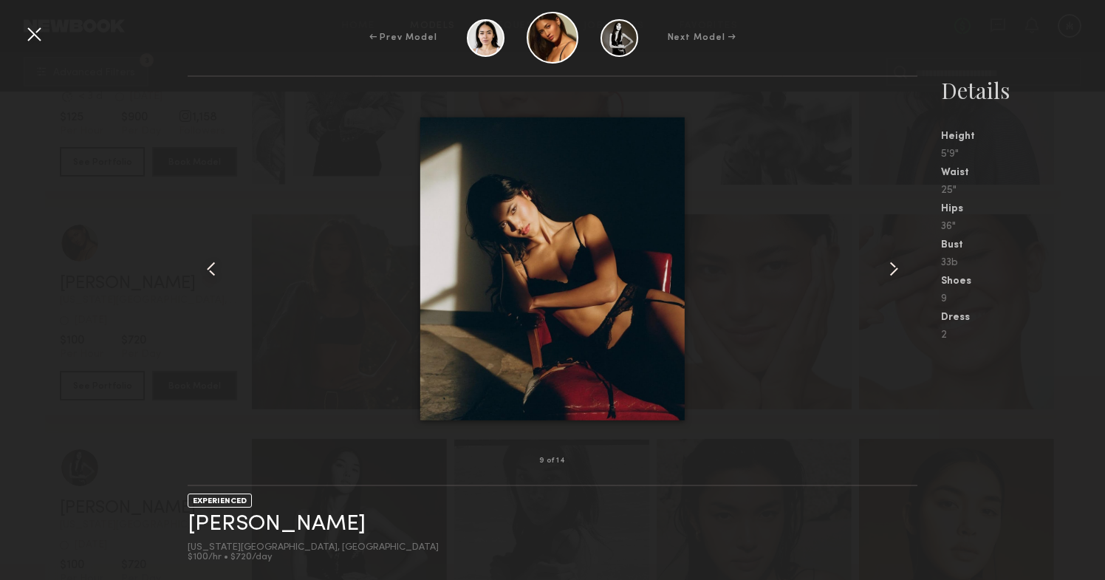
click at [216, 274] on common-icon at bounding box center [211, 269] width 24 height 24
